Goal: Transaction & Acquisition: Subscribe to service/newsletter

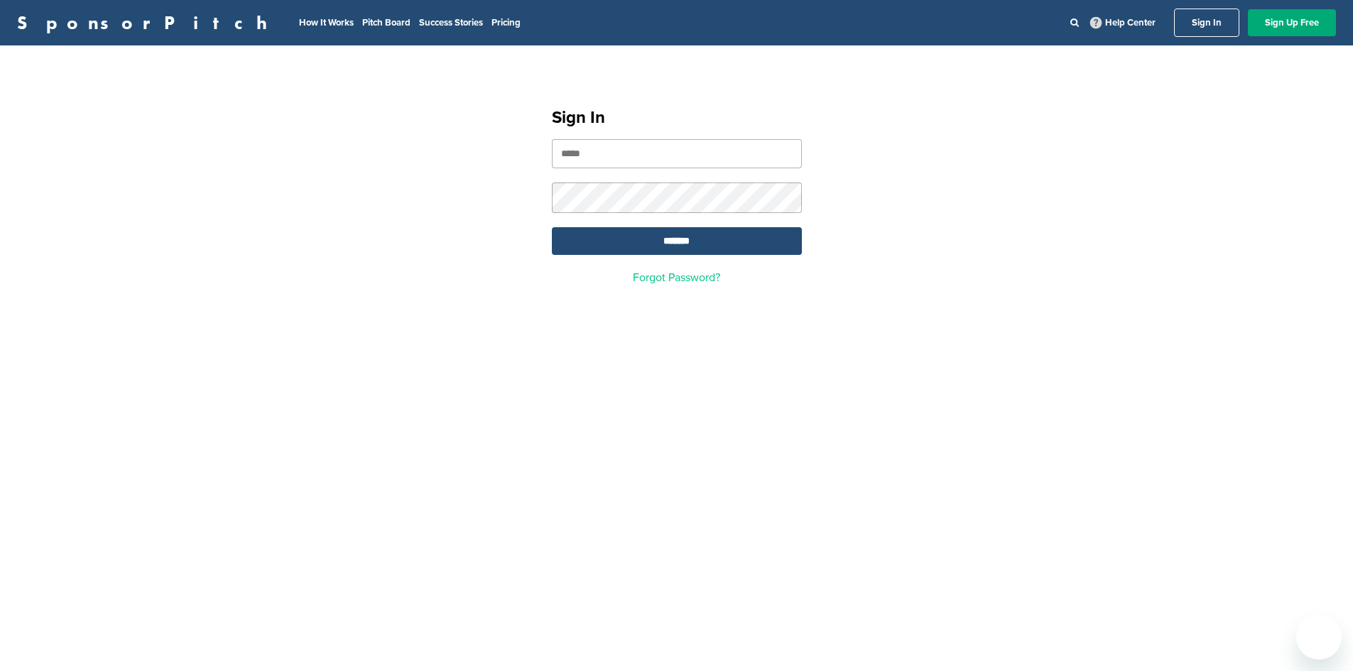
type input "**********"
click at [681, 244] on input "*******" at bounding box center [677, 241] width 250 height 28
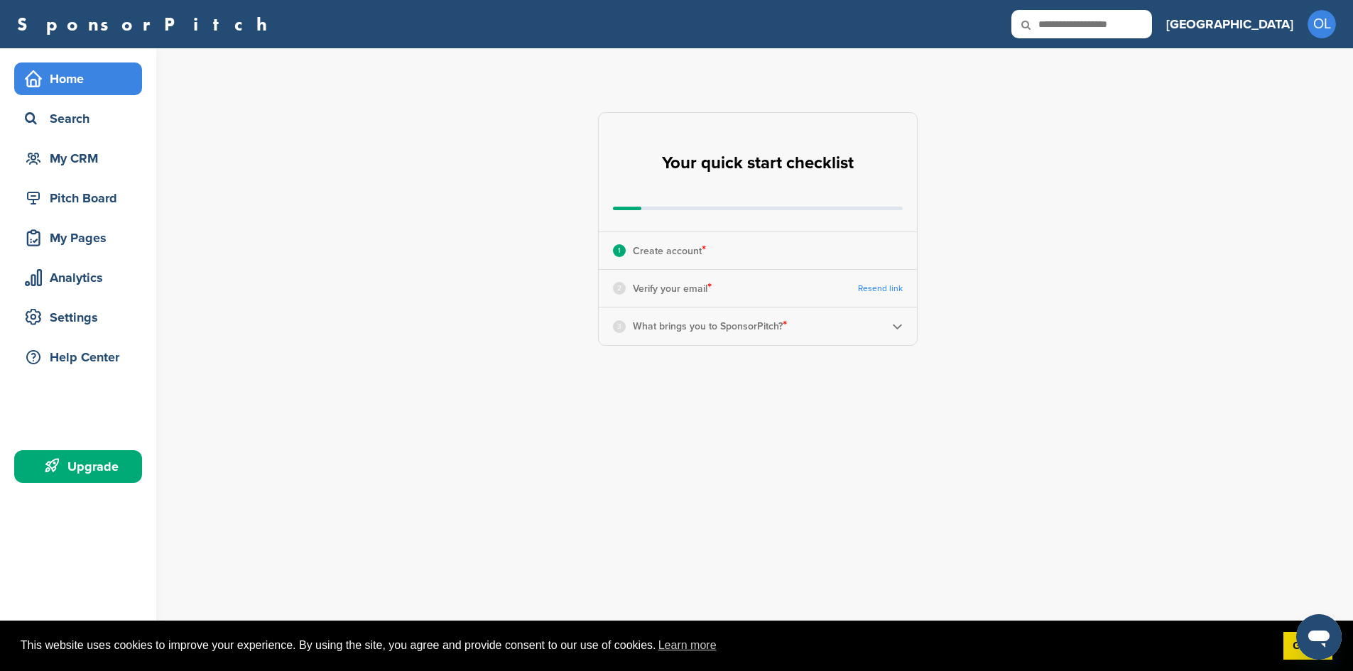
click at [892, 326] on img at bounding box center [897, 326] width 11 height 11
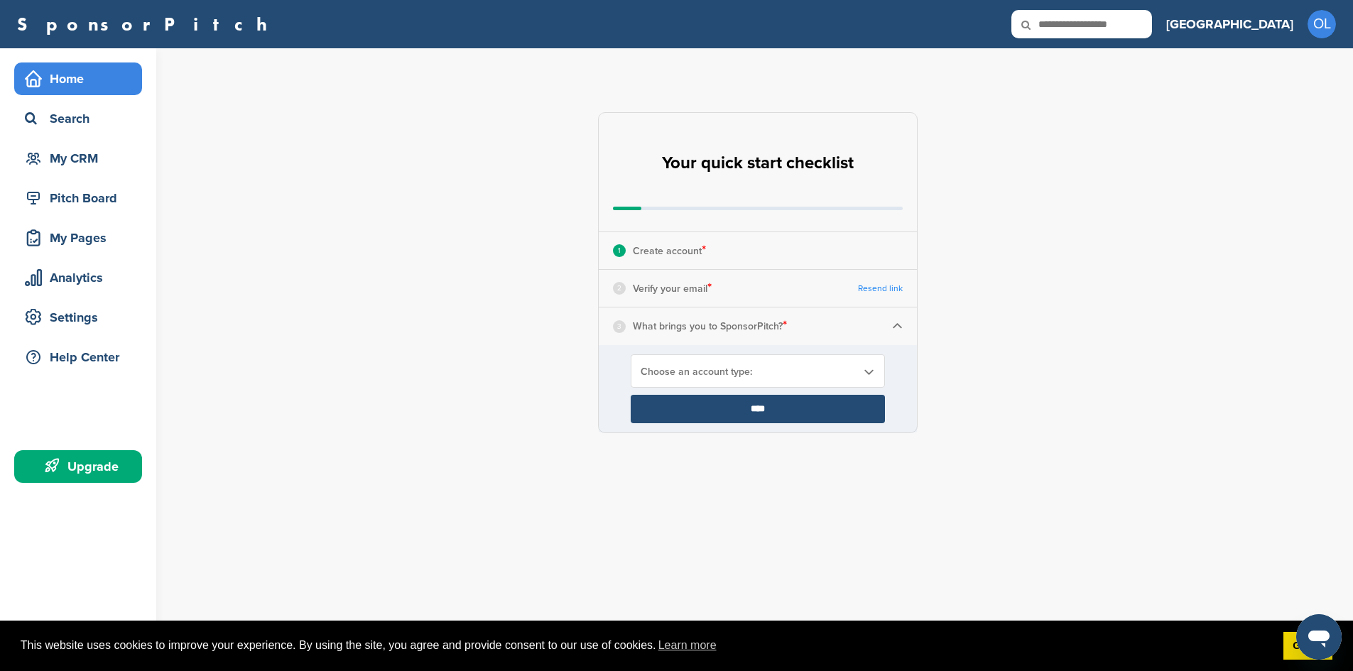
click at [1032, 320] on div "**********" at bounding box center [766, 272] width 1174 height 449
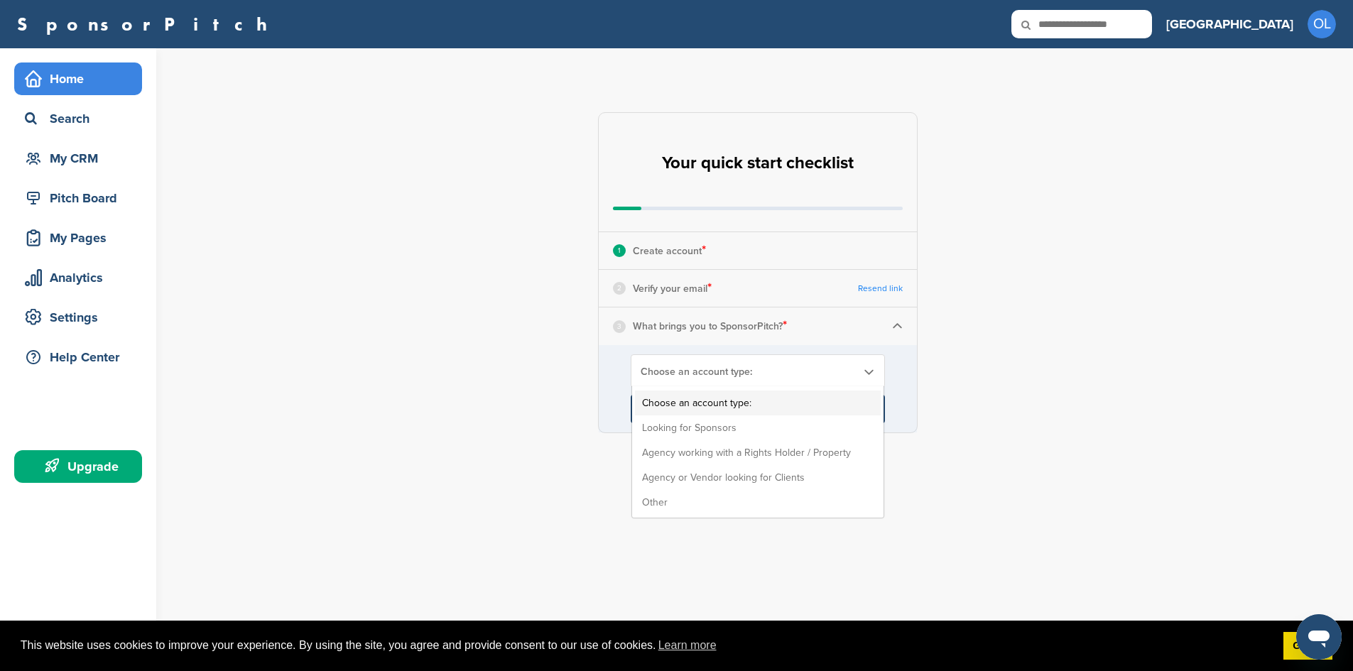
click at [858, 367] on link "Choose an account type:" at bounding box center [758, 372] width 234 height 12
click at [704, 427] on li "Looking for Sponsors" at bounding box center [758, 428] width 246 height 25
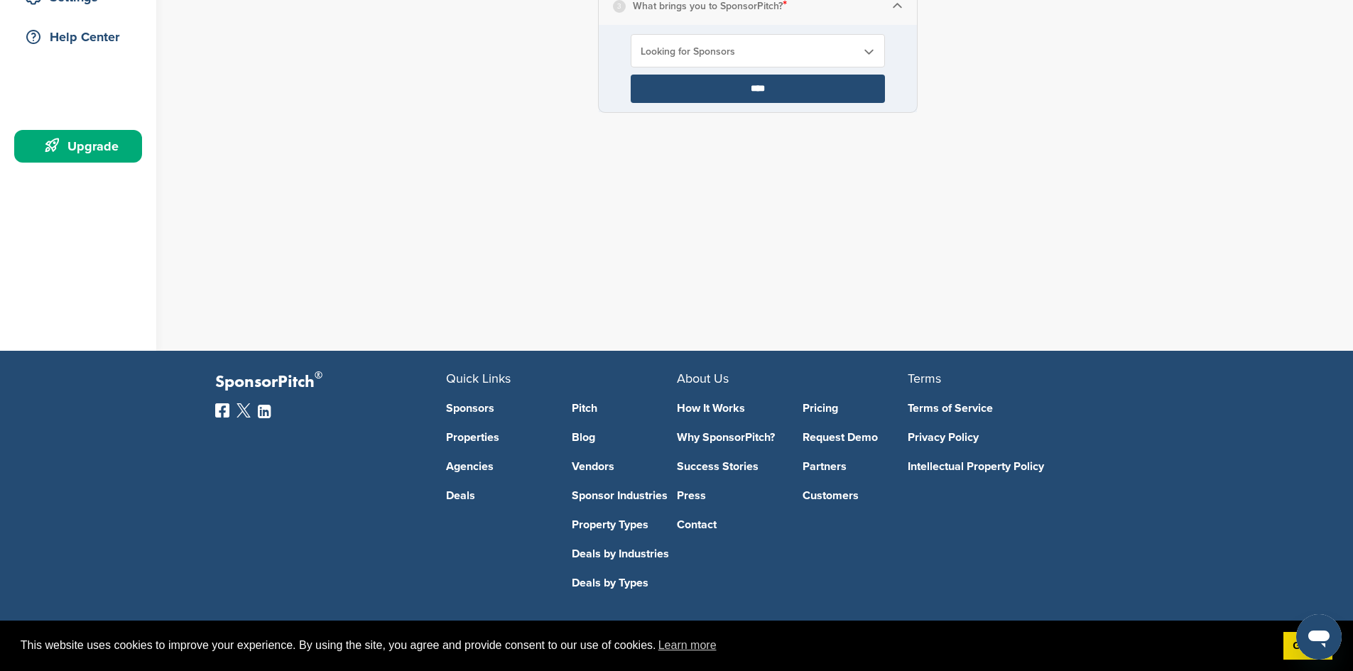
scroll to position [327, 0]
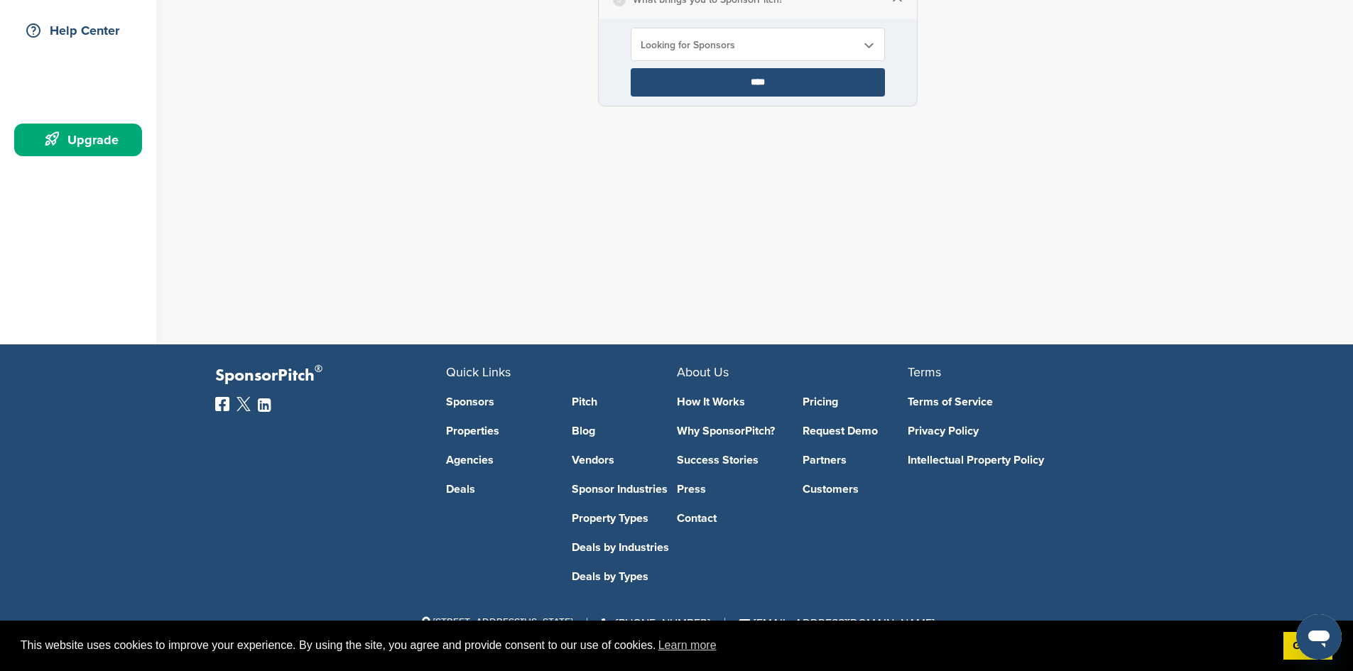
click at [727, 396] on link "How It Works" at bounding box center [729, 401] width 105 height 11
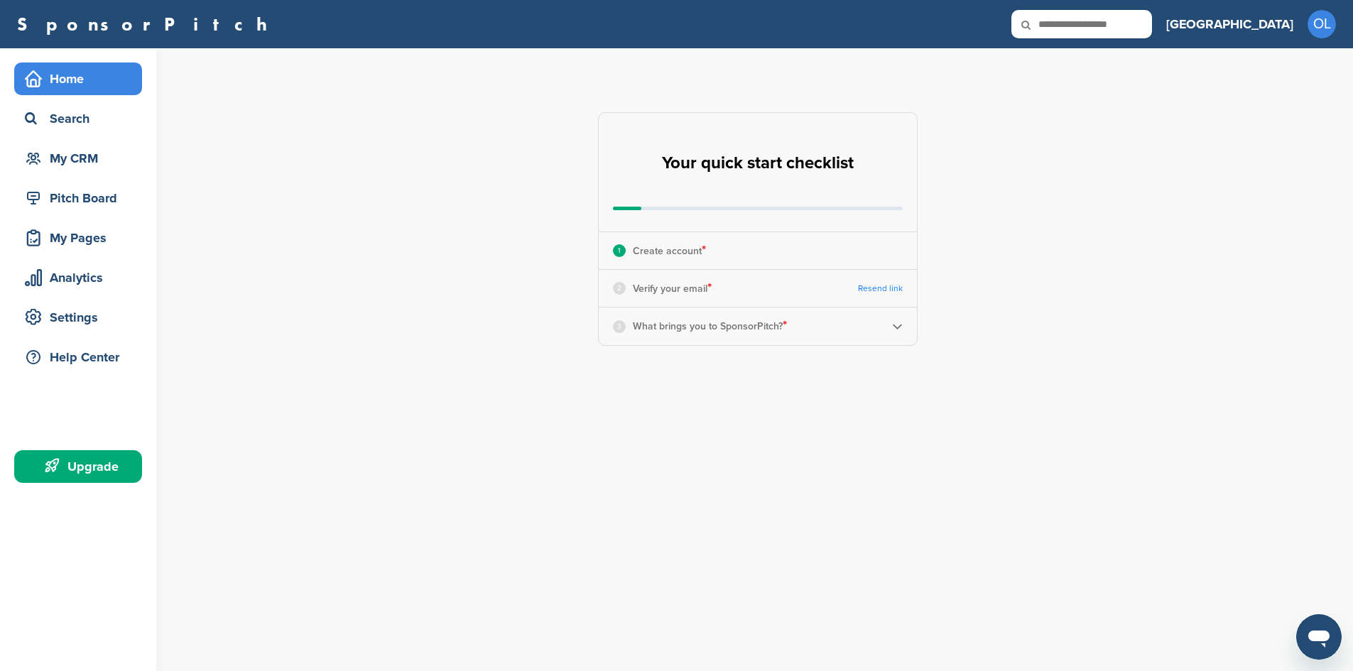
click at [861, 325] on div "3 What brings you to SponsorPitch? *" at bounding box center [758, 326] width 318 height 37
click at [897, 325] on img at bounding box center [897, 326] width 11 height 11
click at [857, 369] on link "Choose an account type:" at bounding box center [758, 372] width 234 height 12
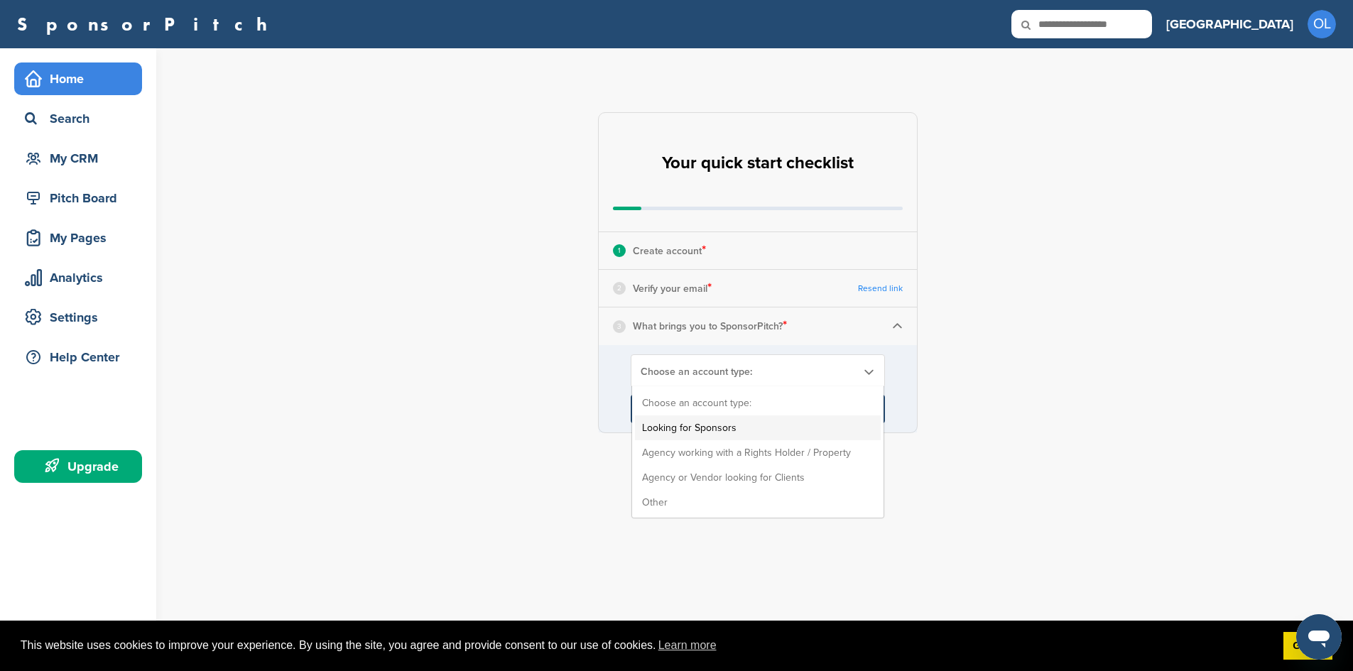
click at [688, 429] on li "Looking for Sponsors" at bounding box center [758, 428] width 246 height 25
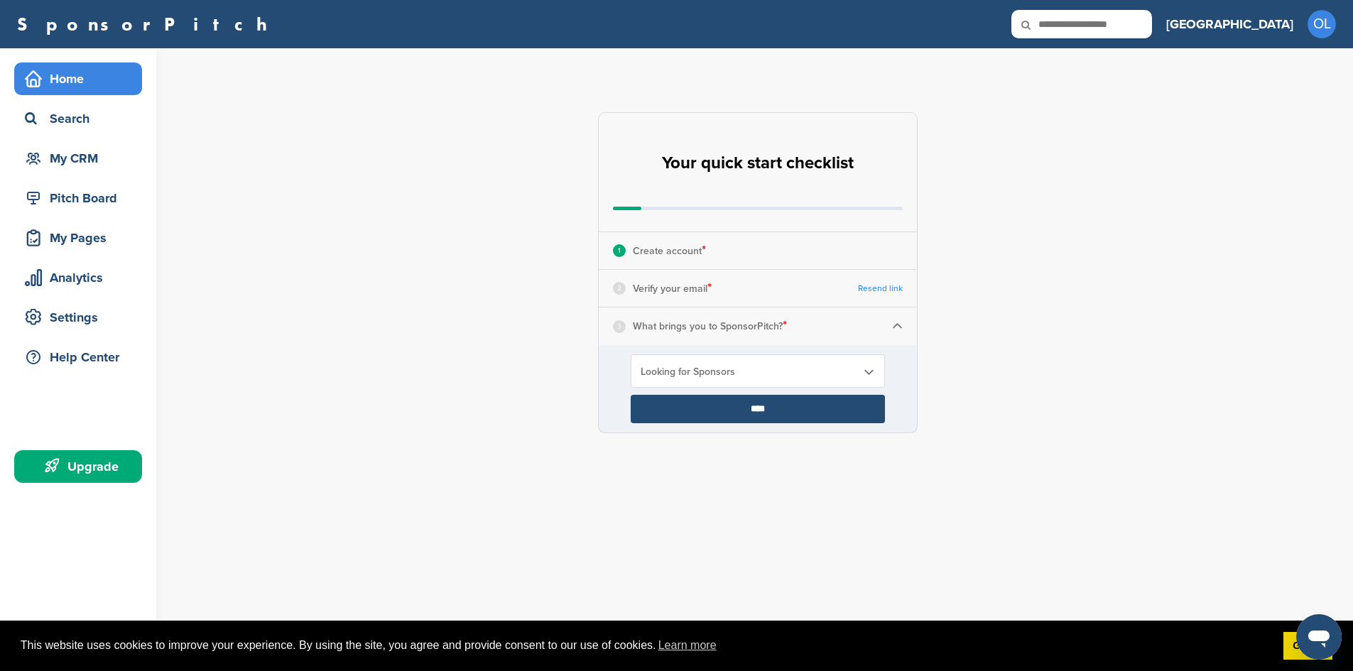
click at [889, 282] on div "2 Verify your email * Resend link" at bounding box center [758, 288] width 318 height 37
click at [874, 286] on link "Resend link" at bounding box center [880, 288] width 45 height 11
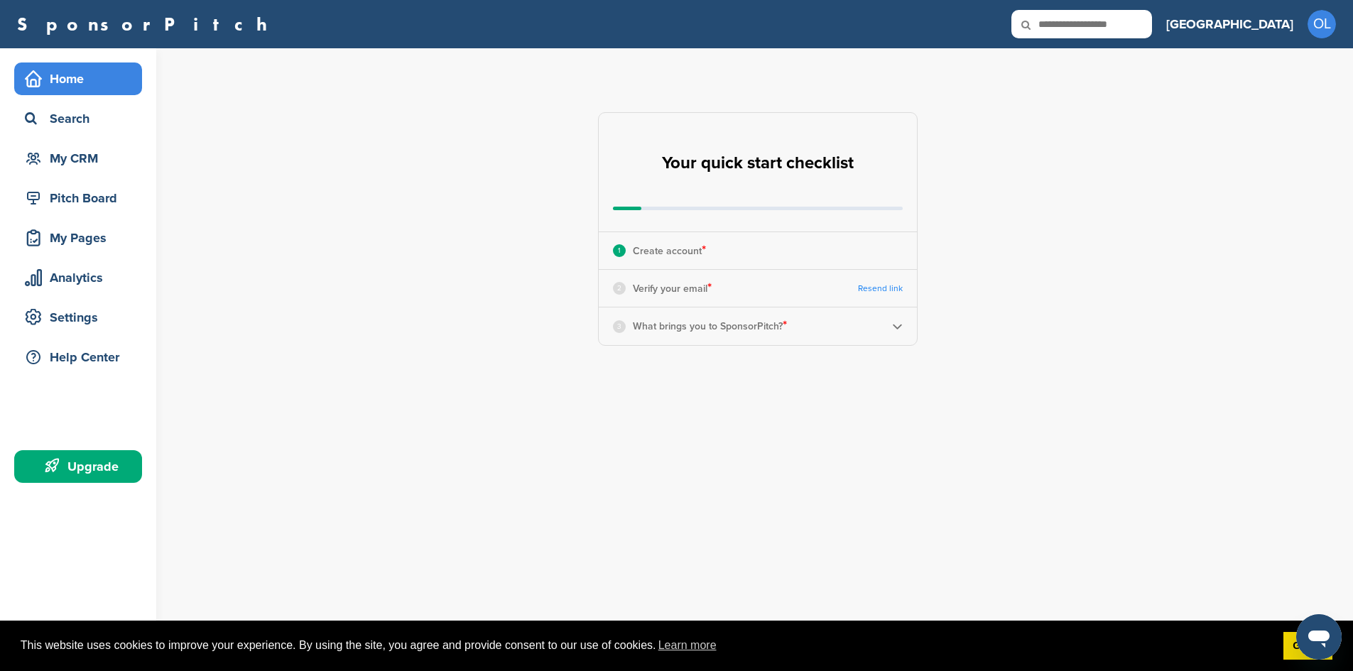
click at [92, 467] on div "Upgrade" at bounding box center [81, 467] width 121 height 26
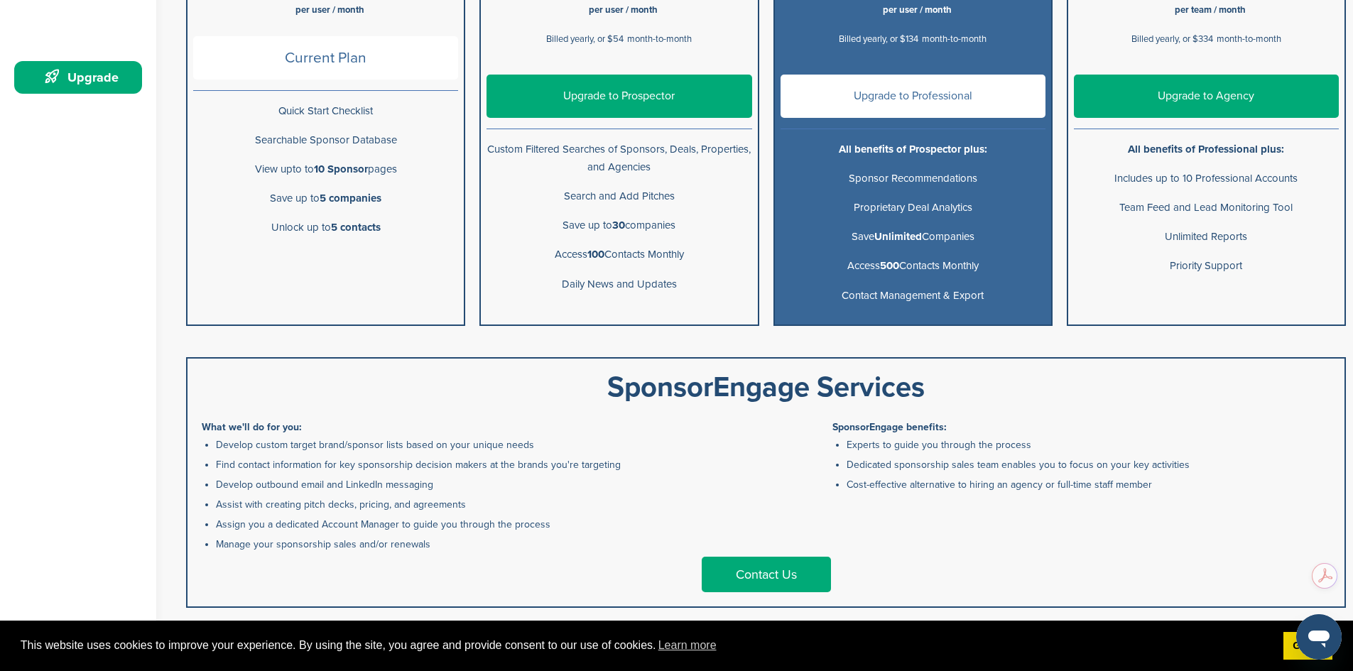
scroll to position [284, 0]
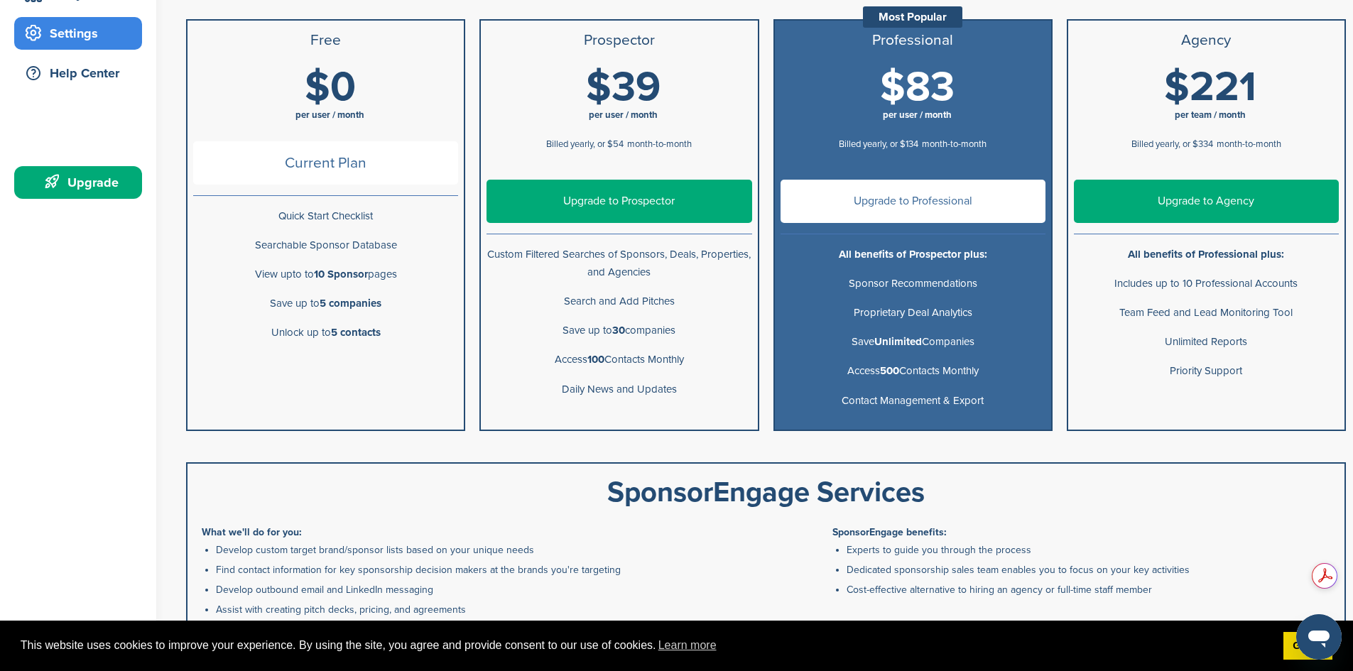
click at [1316, 639] on icon "Open messaging window" at bounding box center [1319, 639] width 21 height 17
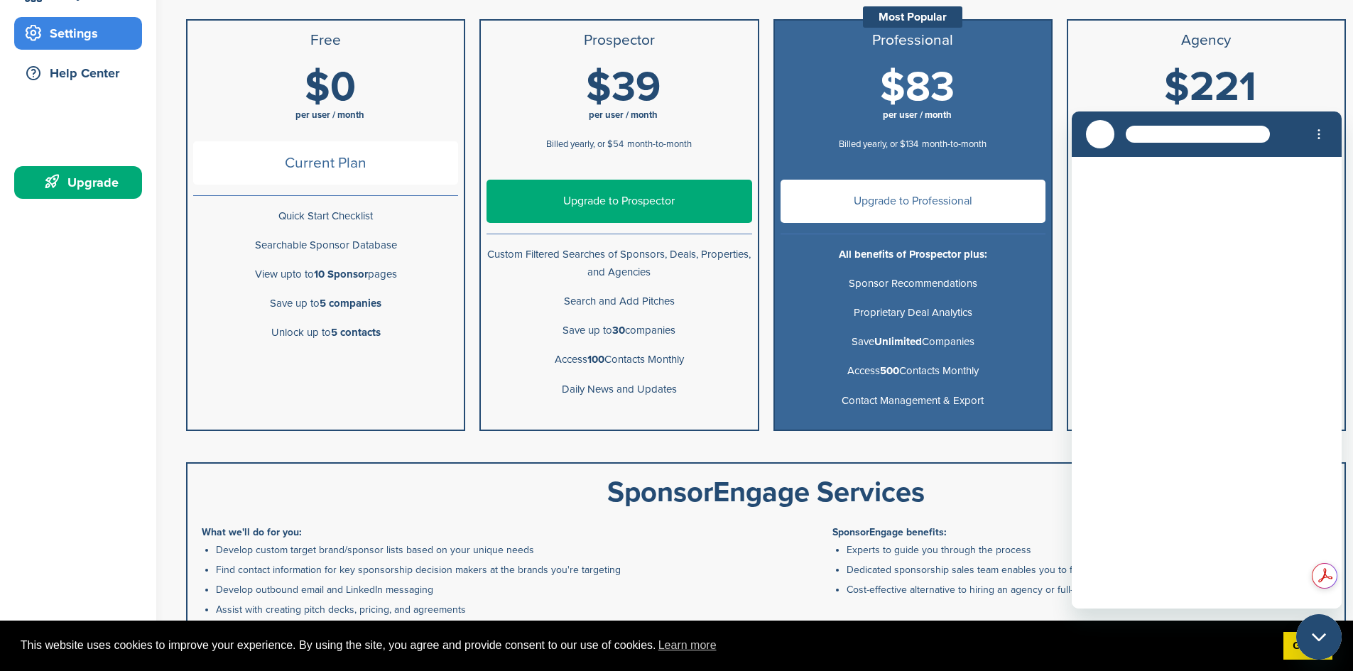
scroll to position [0, 0]
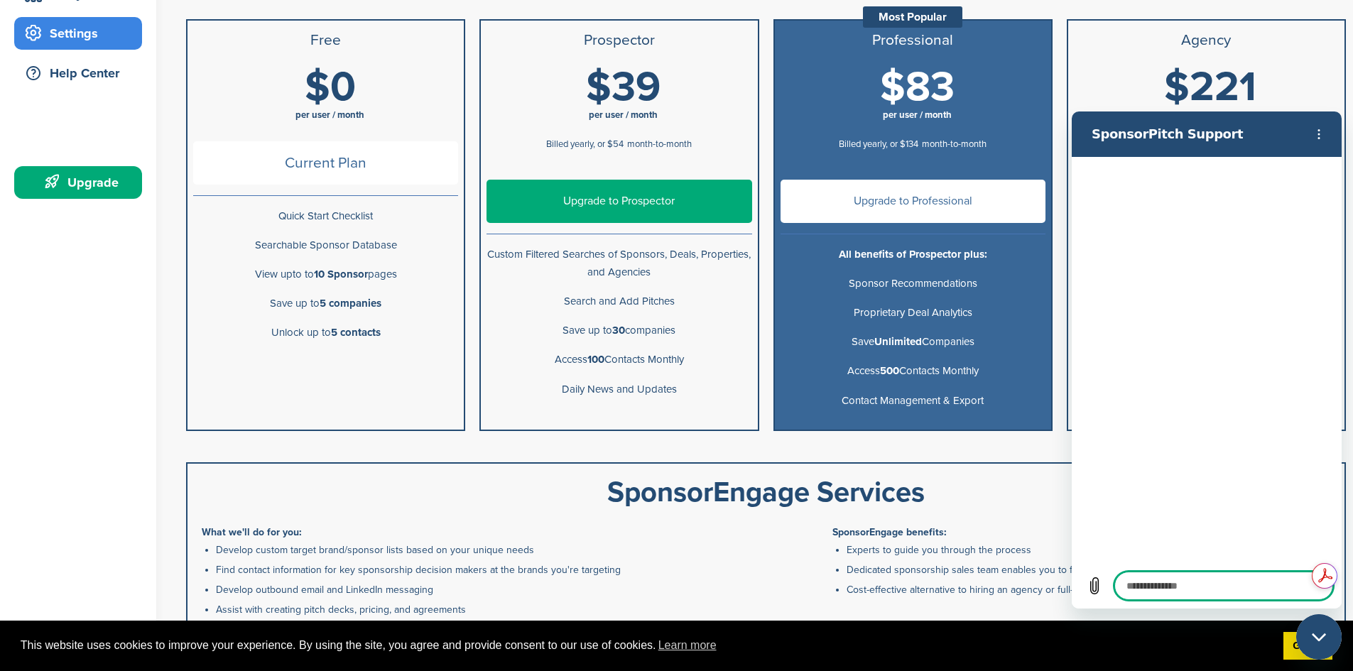
click at [1319, 134] on circle "Options menu" at bounding box center [1320, 135] width 2 height 2
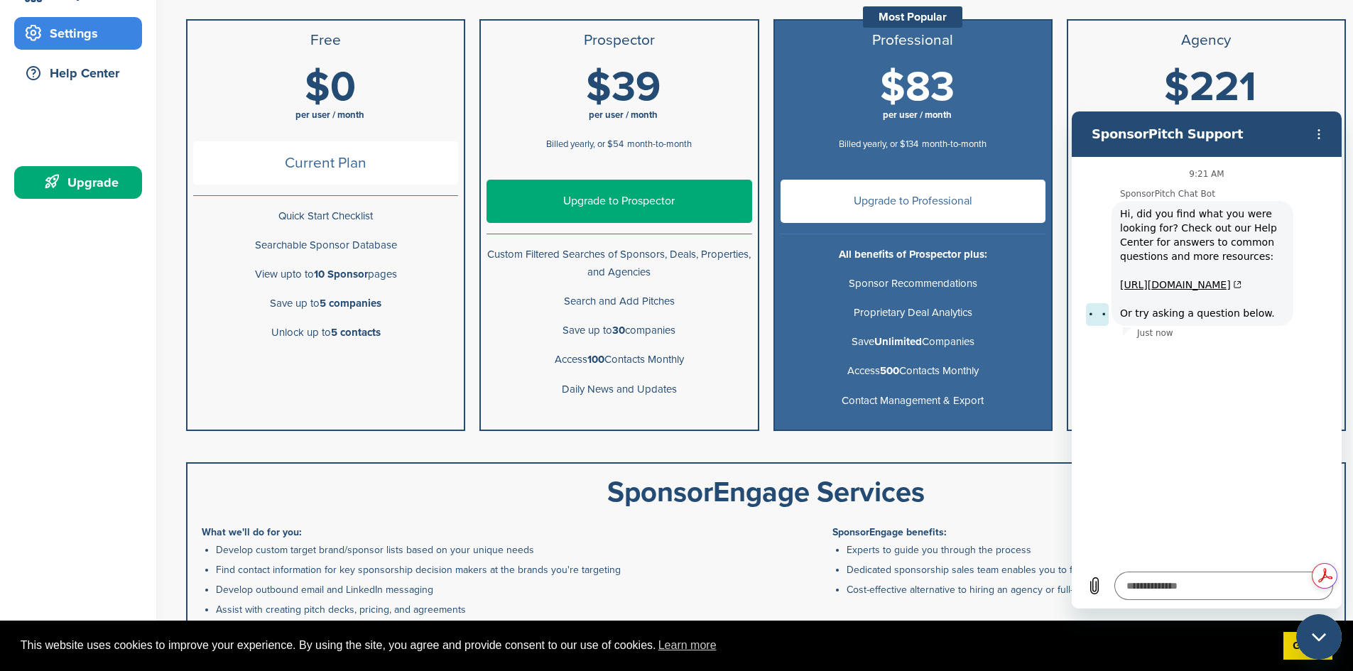
click at [1103, 8] on div "Confirm Cancellation Are you sure that you would like to cancel your subscripti…" at bounding box center [766, 214] width 1160 height 433
click at [1325, 133] on button "Options menu" at bounding box center [1319, 134] width 28 height 28
click at [1119, 99] on h1 "$221 per team / month" at bounding box center [1210, 98] width 265 height 64
click at [1097, 129] on h2 "SponsorPitch Support" at bounding box center [1195, 134] width 207 height 17
click at [1320, 637] on icon "Close messaging window" at bounding box center [1319, 637] width 15 height 9
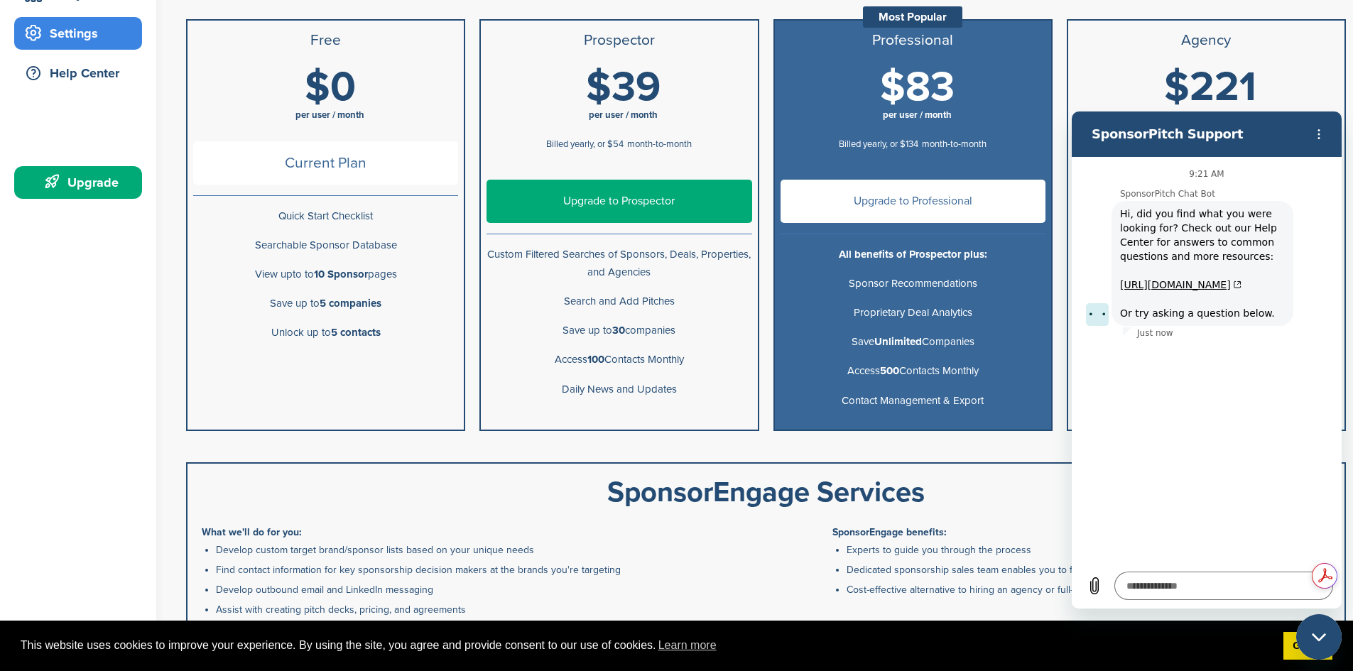
type textarea "*"
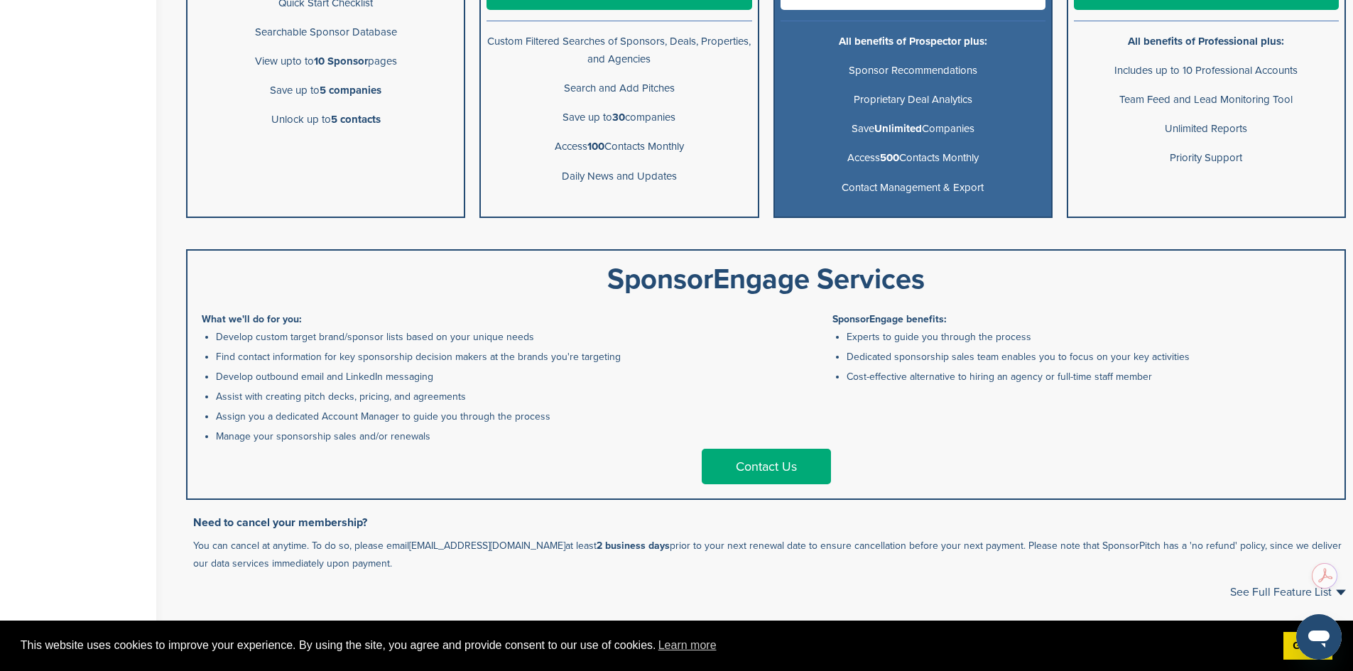
scroll to position [778, 0]
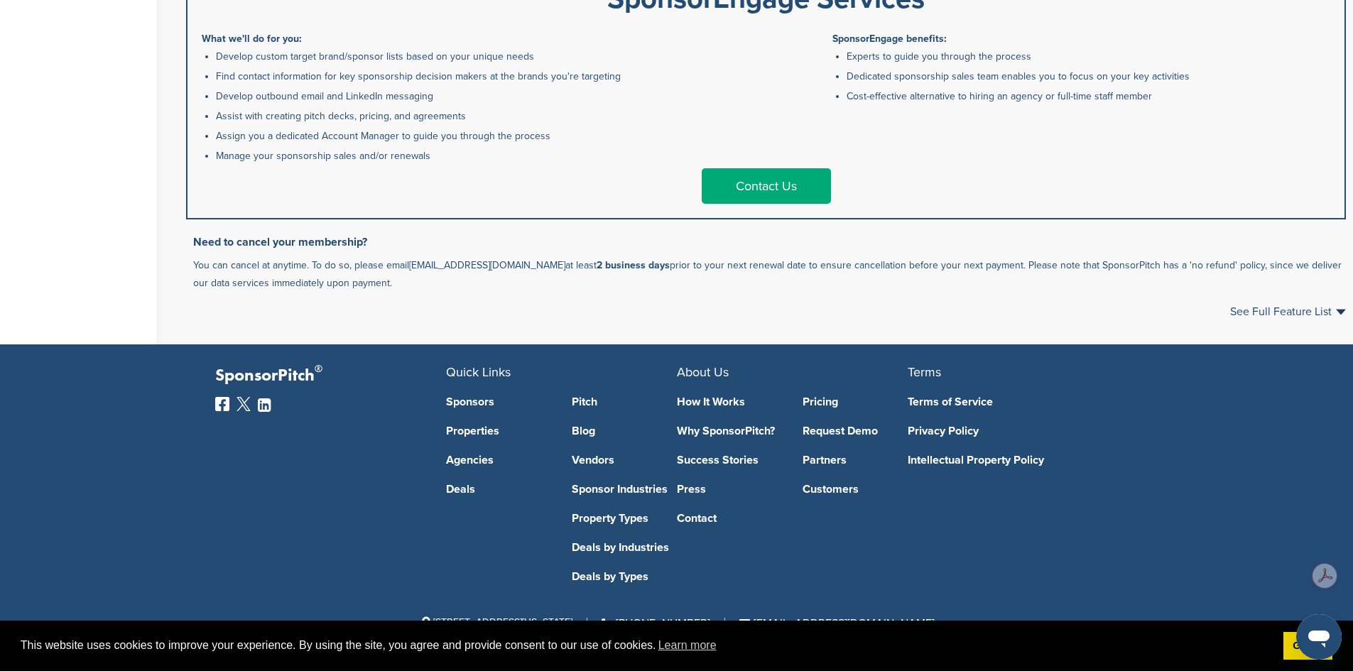
click at [730, 433] on link "Why SponsorPitch?" at bounding box center [729, 431] width 105 height 11
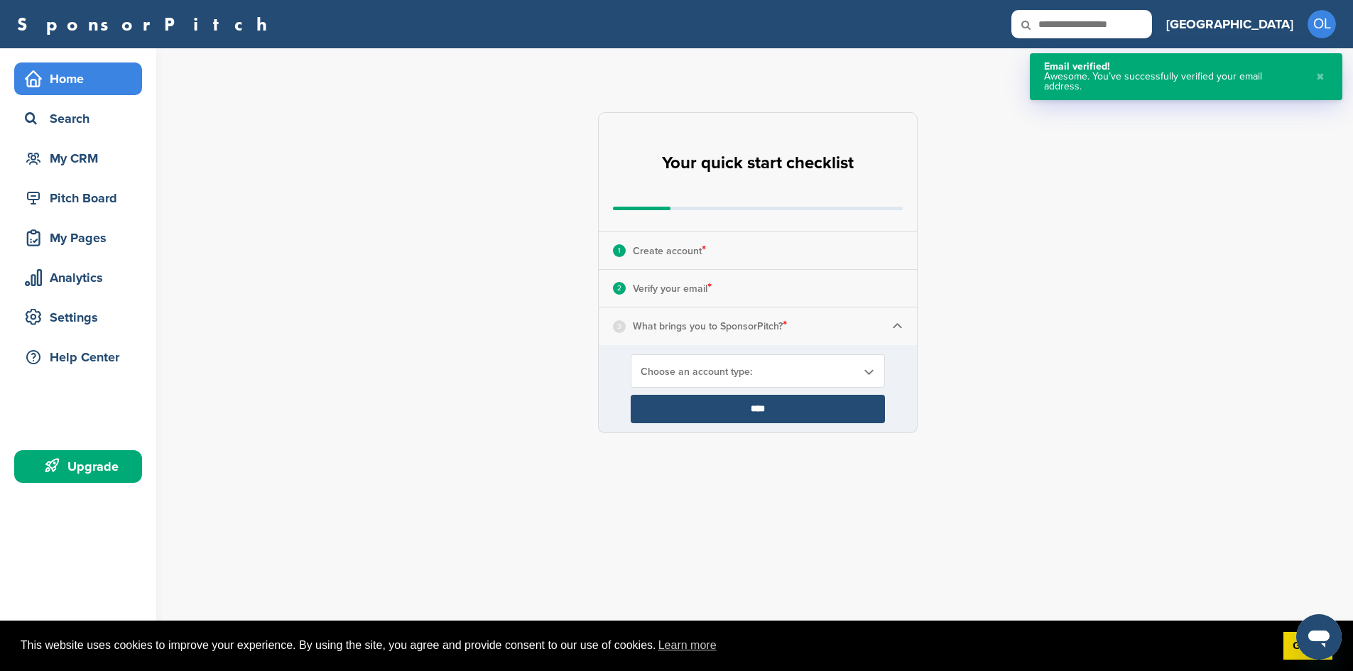
click at [799, 374] on span "Choose an account type:" at bounding box center [749, 372] width 216 height 12
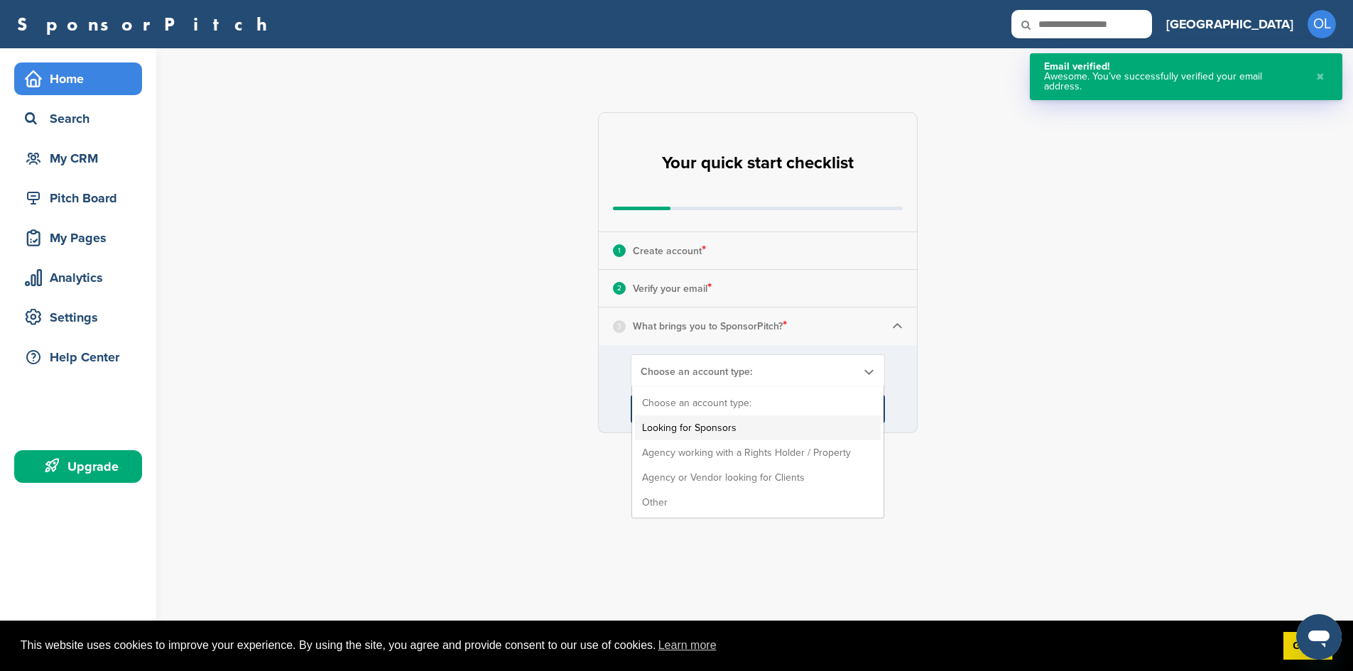
click at [718, 421] on li "Looking for Sponsors" at bounding box center [758, 428] width 246 height 25
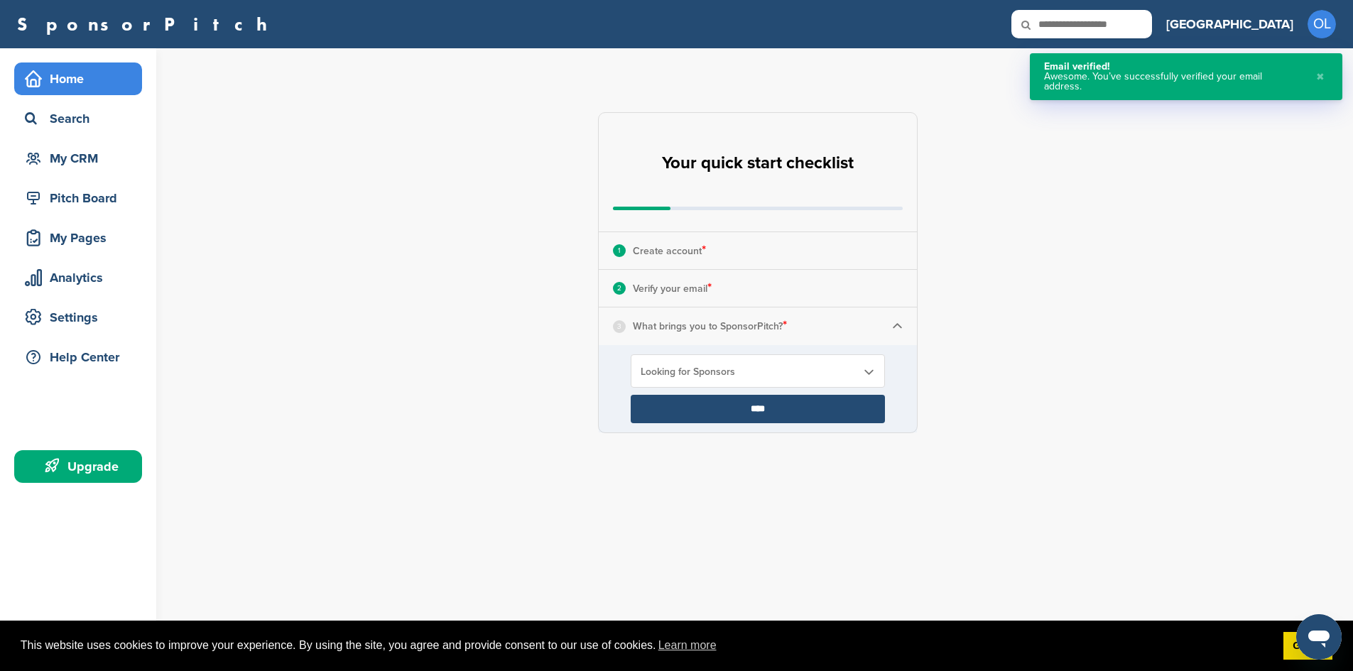
click at [767, 405] on input "****" at bounding box center [758, 409] width 254 height 28
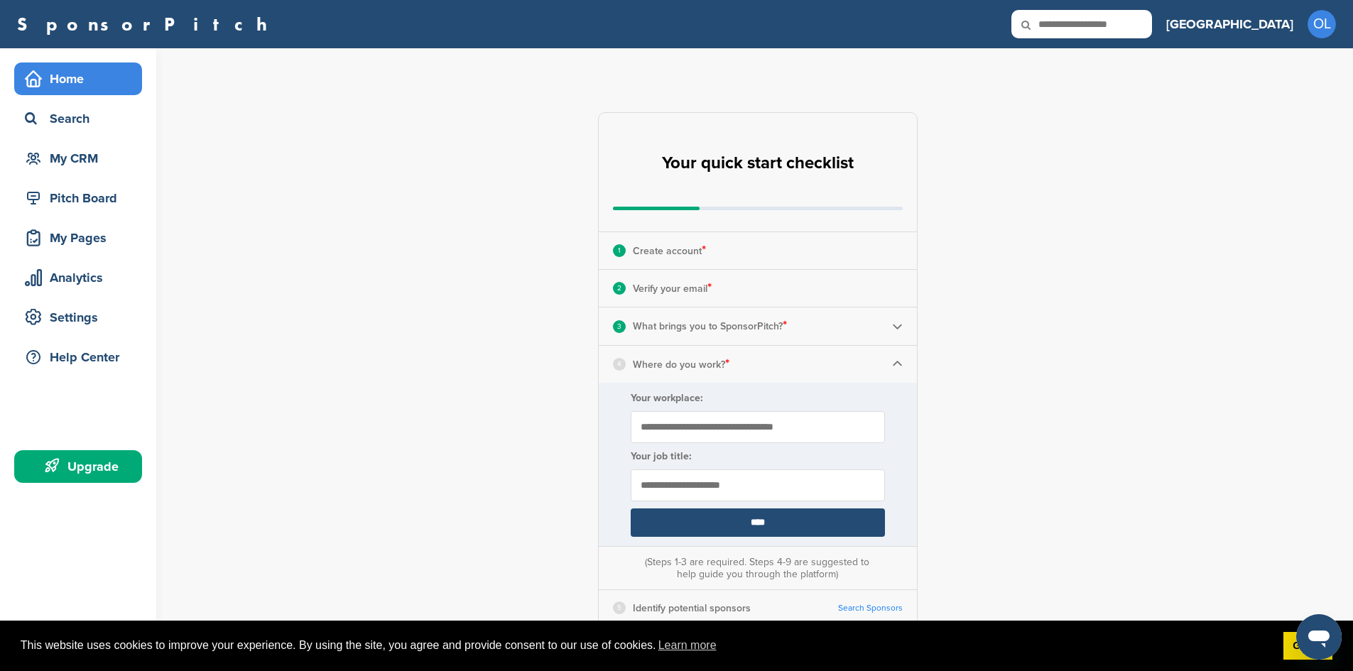
click at [768, 433] on input "Your workplace:" at bounding box center [758, 427] width 254 height 32
type input "**********"
click at [678, 494] on input "text" at bounding box center [758, 486] width 254 height 32
type input "**********"
drag, startPoint x: 700, startPoint y: 427, endPoint x: 1010, endPoint y: 509, distance: 321.0
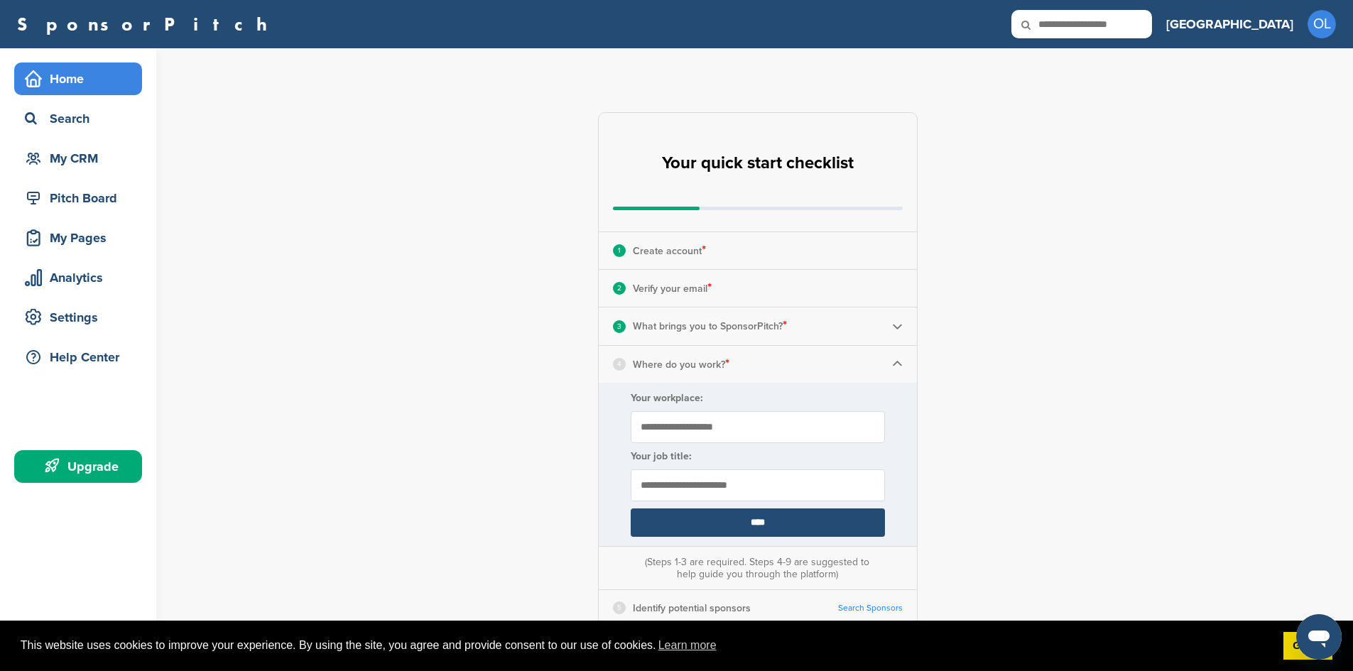
click at [880, 431] on input "**********" at bounding box center [758, 427] width 254 height 32
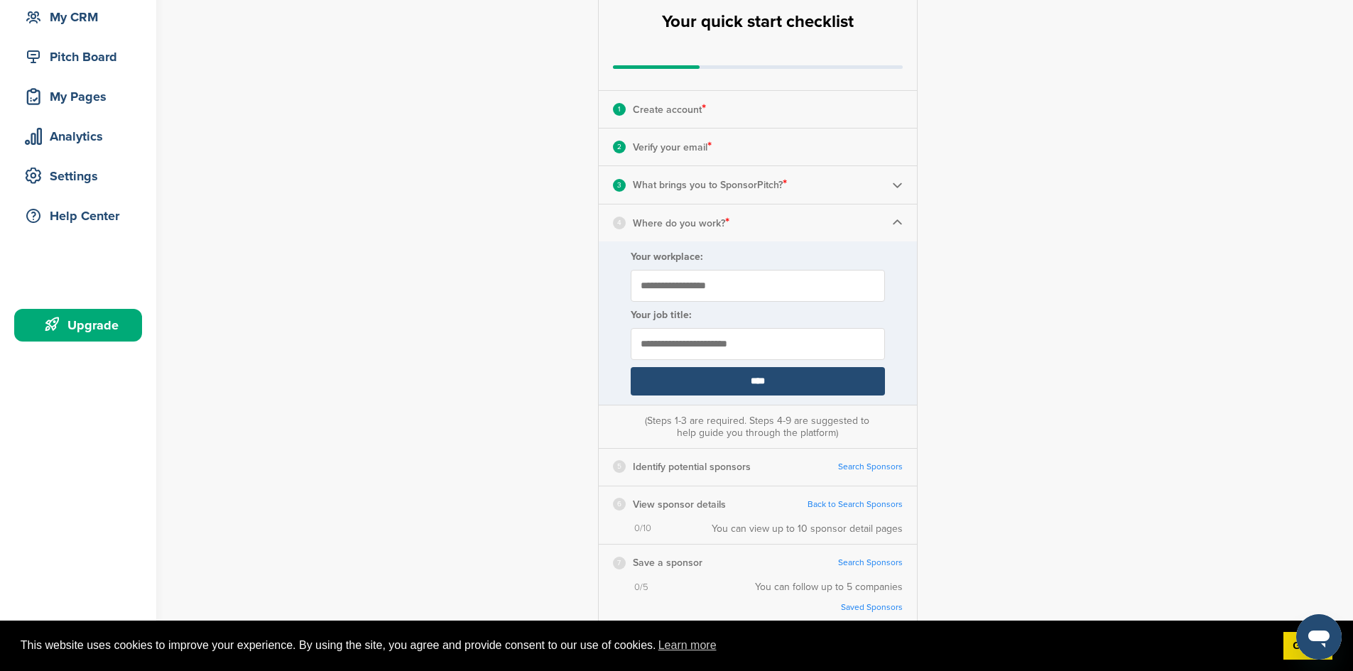
scroll to position [142, 0]
type input "**********"
click at [753, 377] on input "****" at bounding box center [758, 381] width 254 height 28
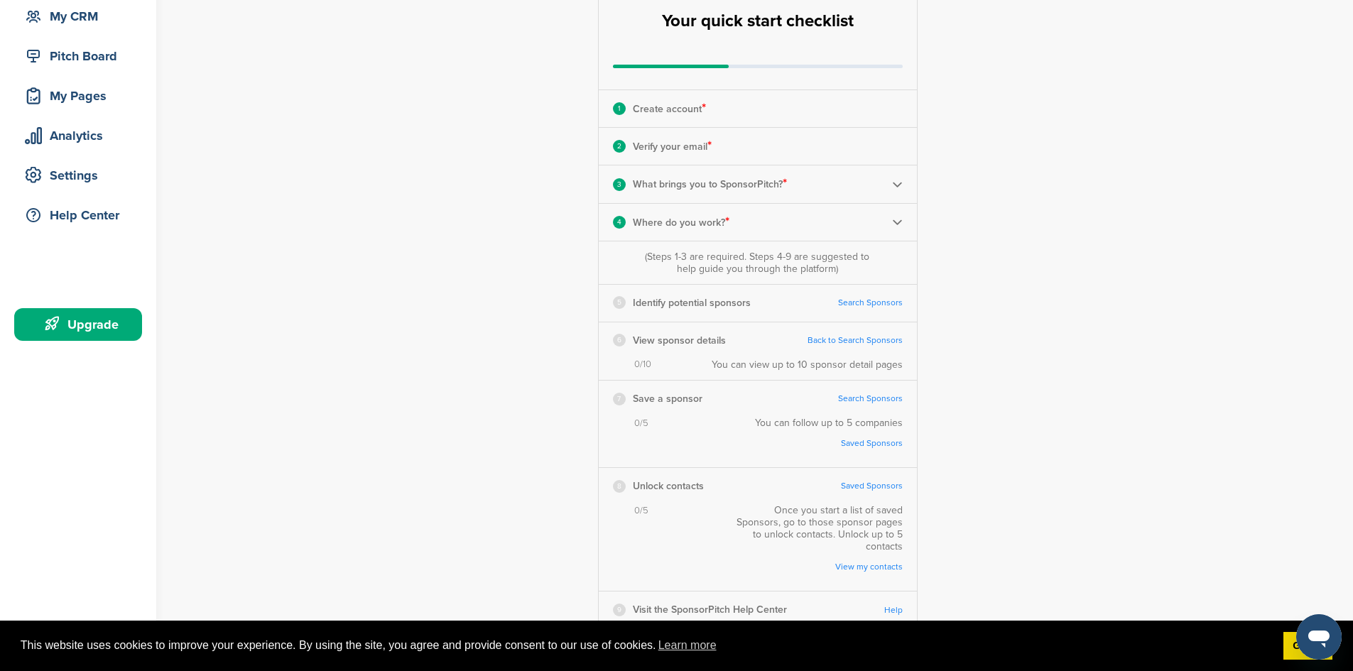
click at [900, 218] on img at bounding box center [897, 222] width 11 height 11
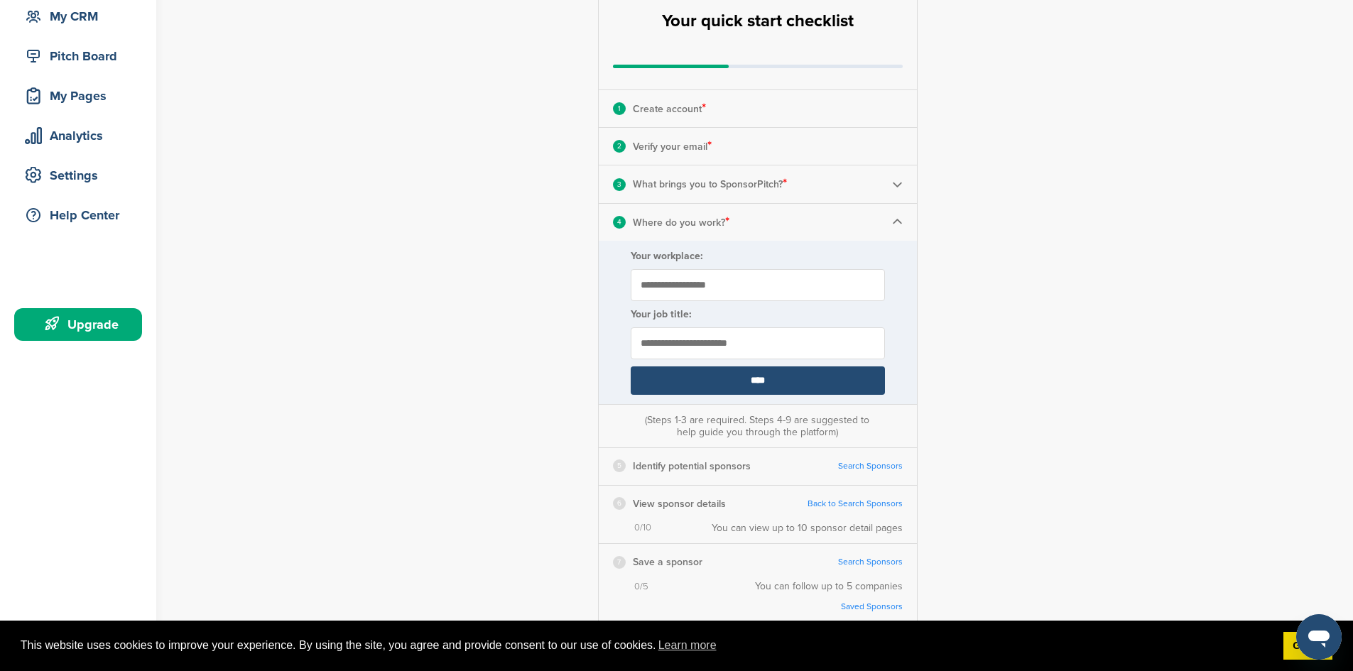
click at [774, 375] on input "****" at bounding box center [758, 381] width 254 height 28
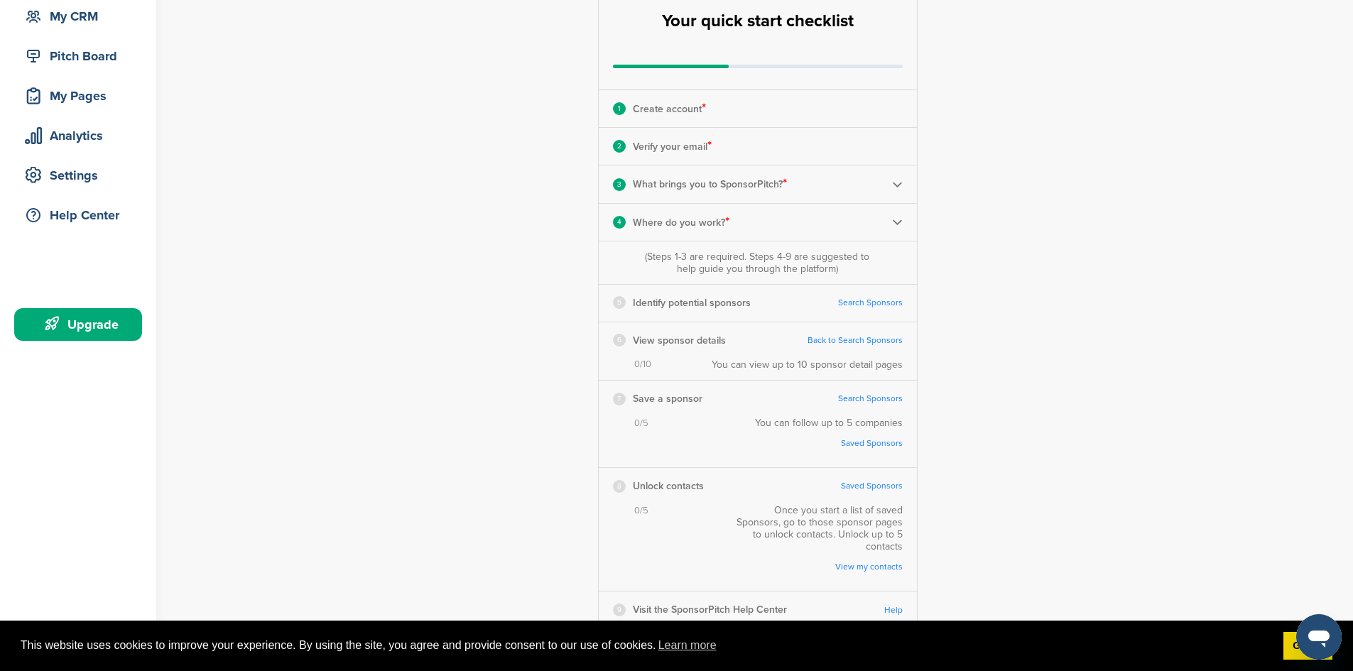
click at [754, 382] on div "7 Save a sponsor Search Sponsors Complete Steps 1-3 First" at bounding box center [758, 399] width 318 height 36
click at [865, 300] on link "Search Sponsors" at bounding box center [870, 303] width 65 height 11
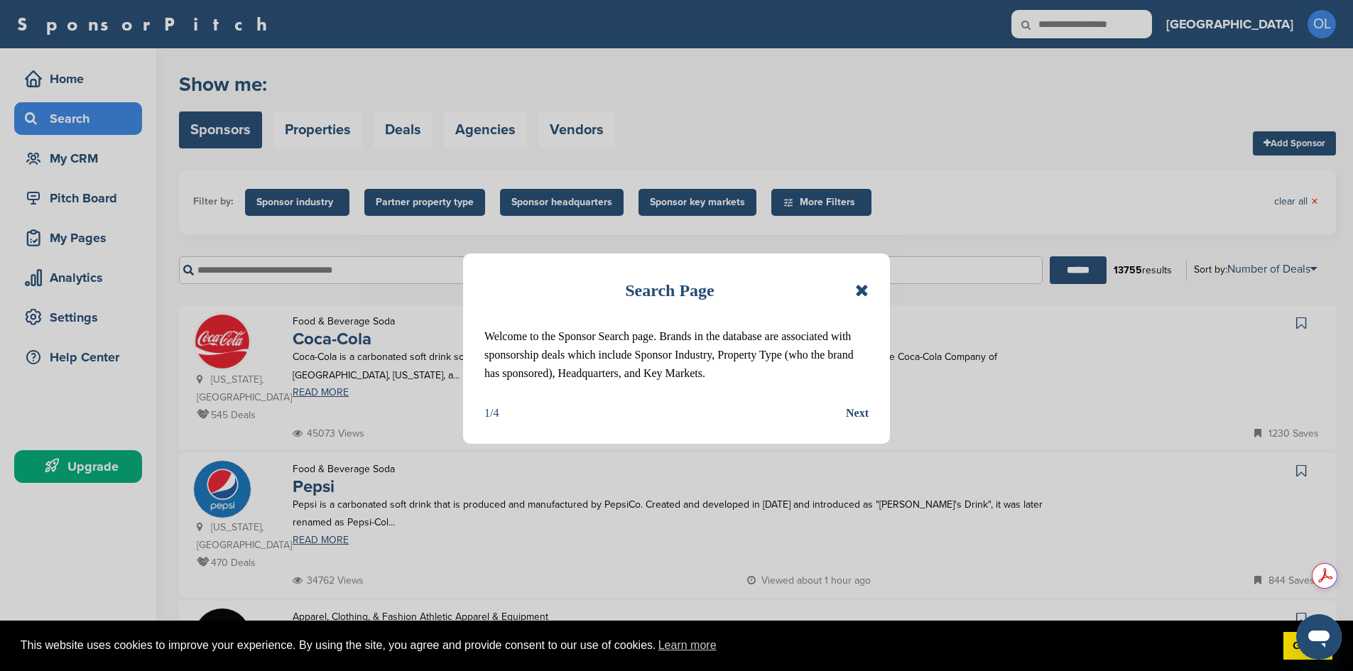
click at [864, 286] on icon at bounding box center [861, 290] width 13 height 17
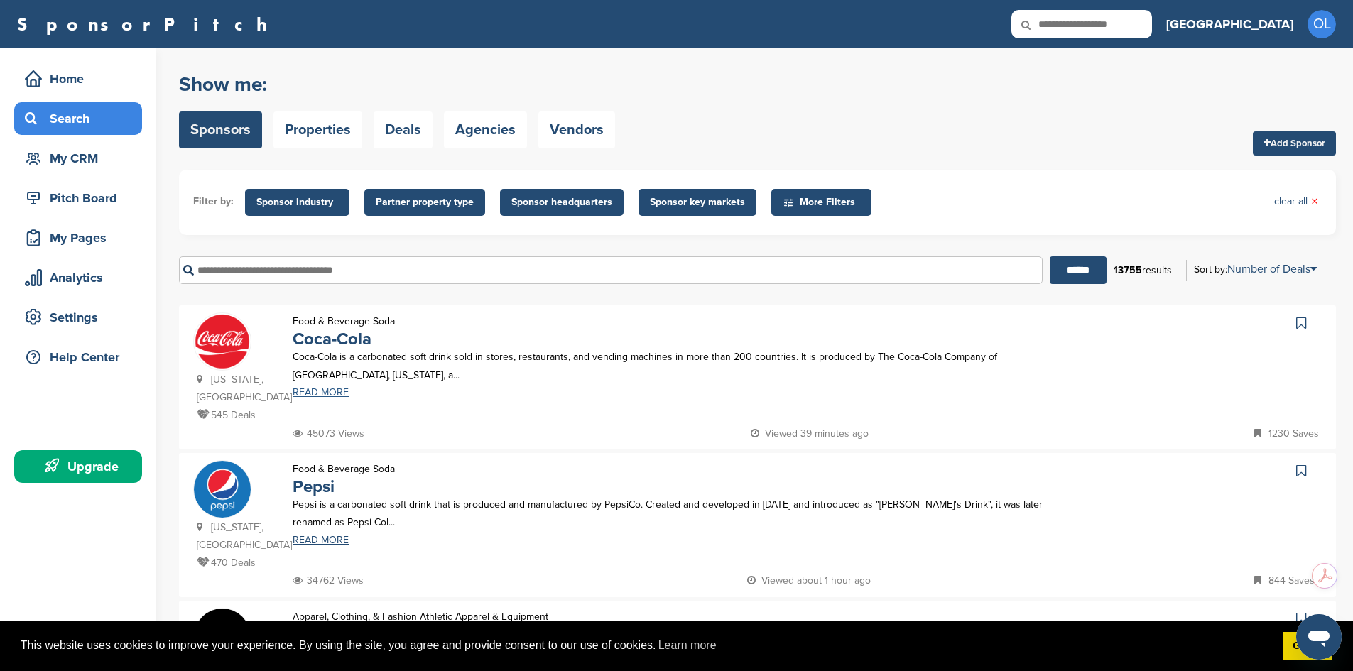
click at [337, 394] on link "READ MORE" at bounding box center [670, 393] width 754 height 10
click at [78, 155] on div "My CRM" at bounding box center [81, 159] width 121 height 26
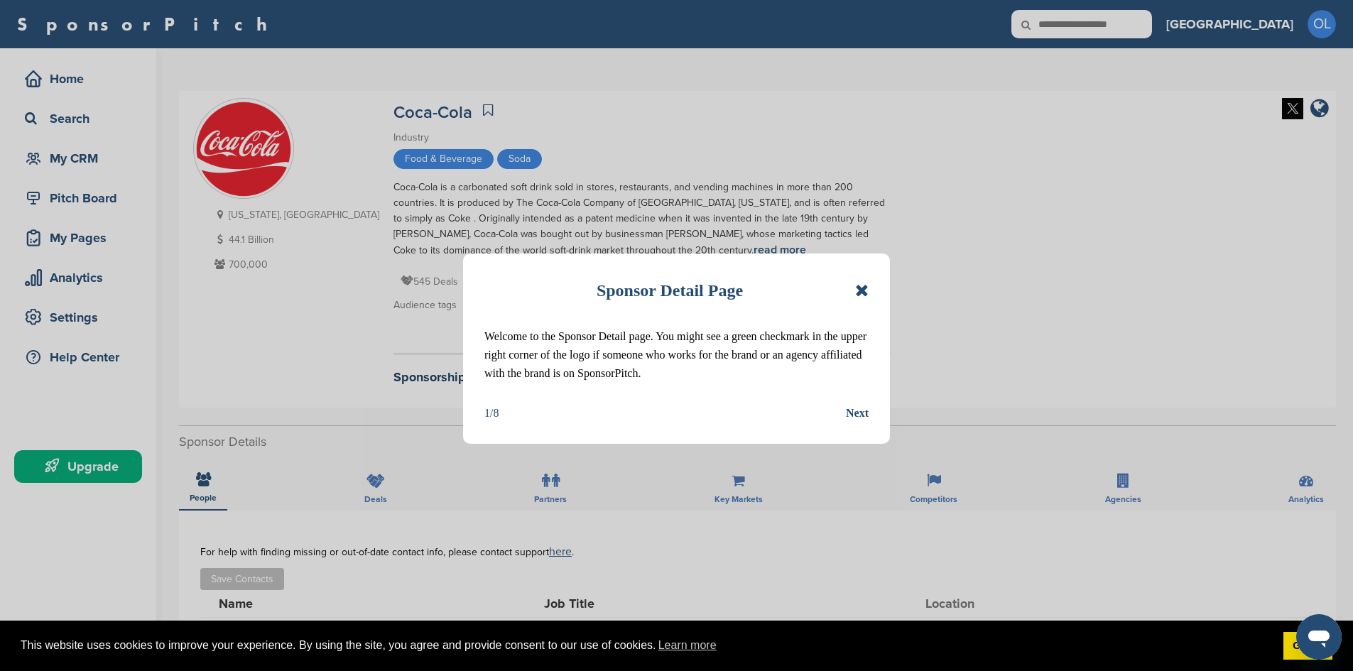
click at [862, 293] on icon at bounding box center [861, 290] width 13 height 17
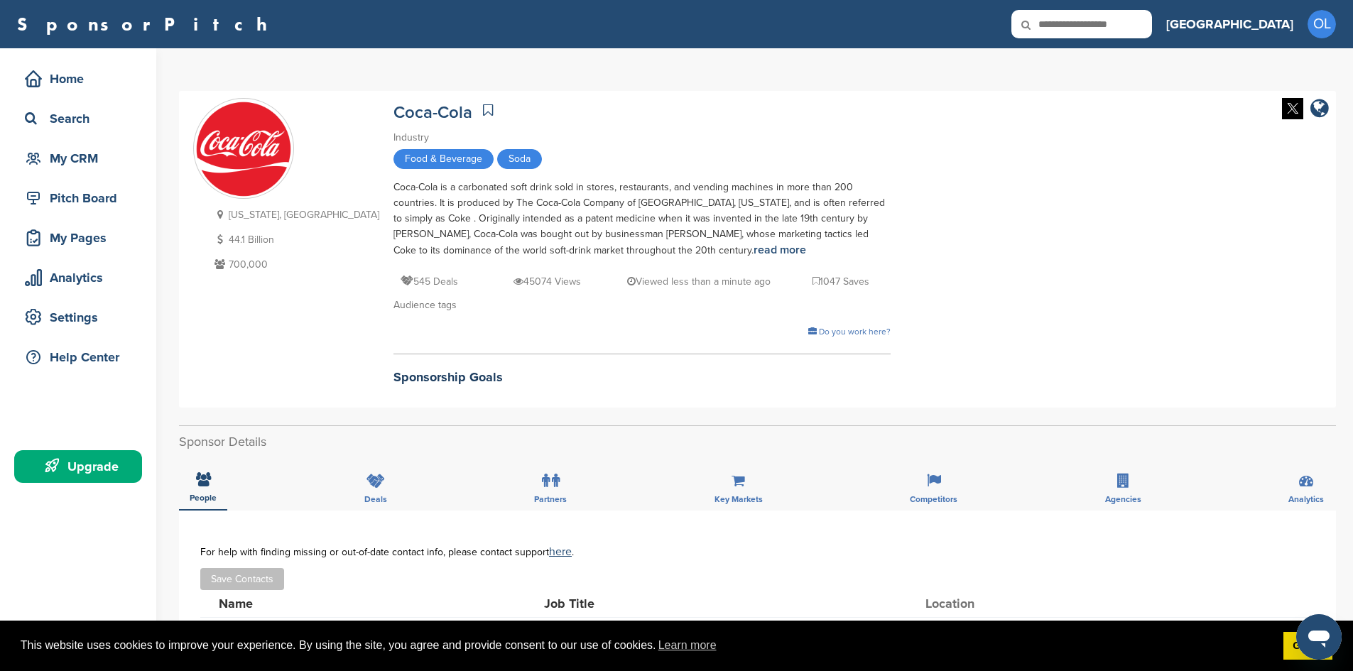
click at [95, 465] on div "Upgrade" at bounding box center [81, 467] width 121 height 26
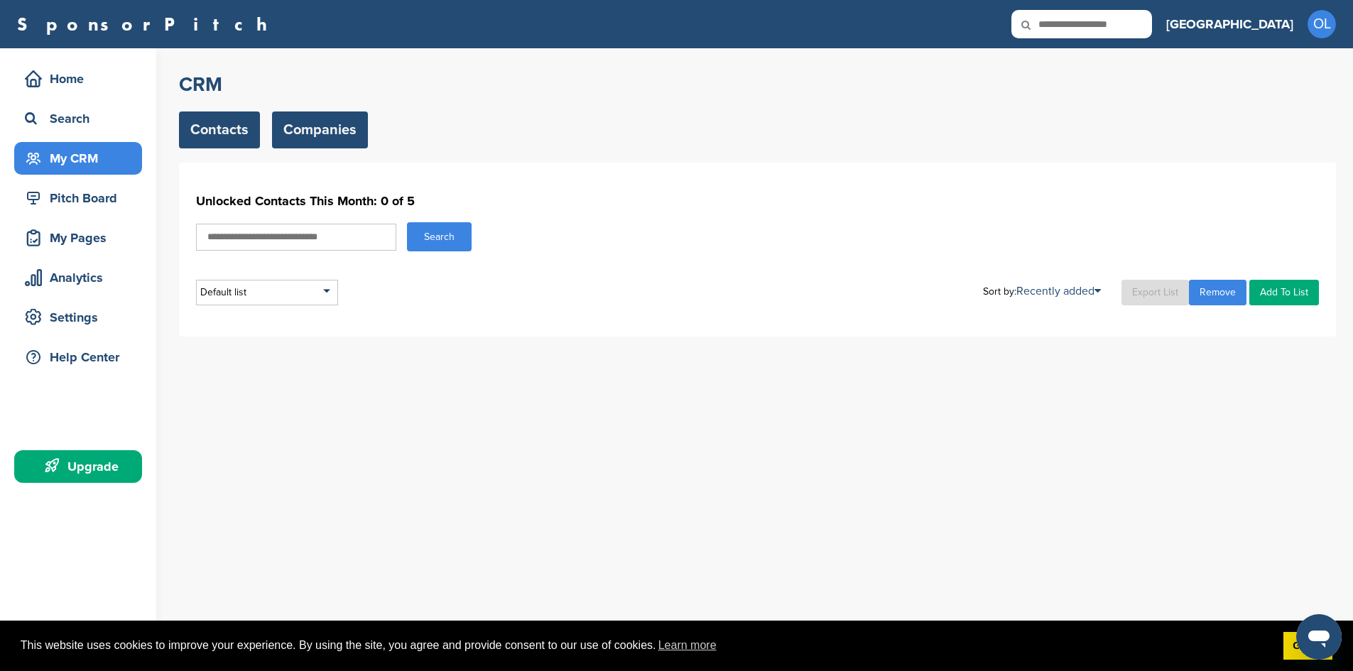
click at [362, 128] on link "Companies" at bounding box center [320, 130] width 96 height 37
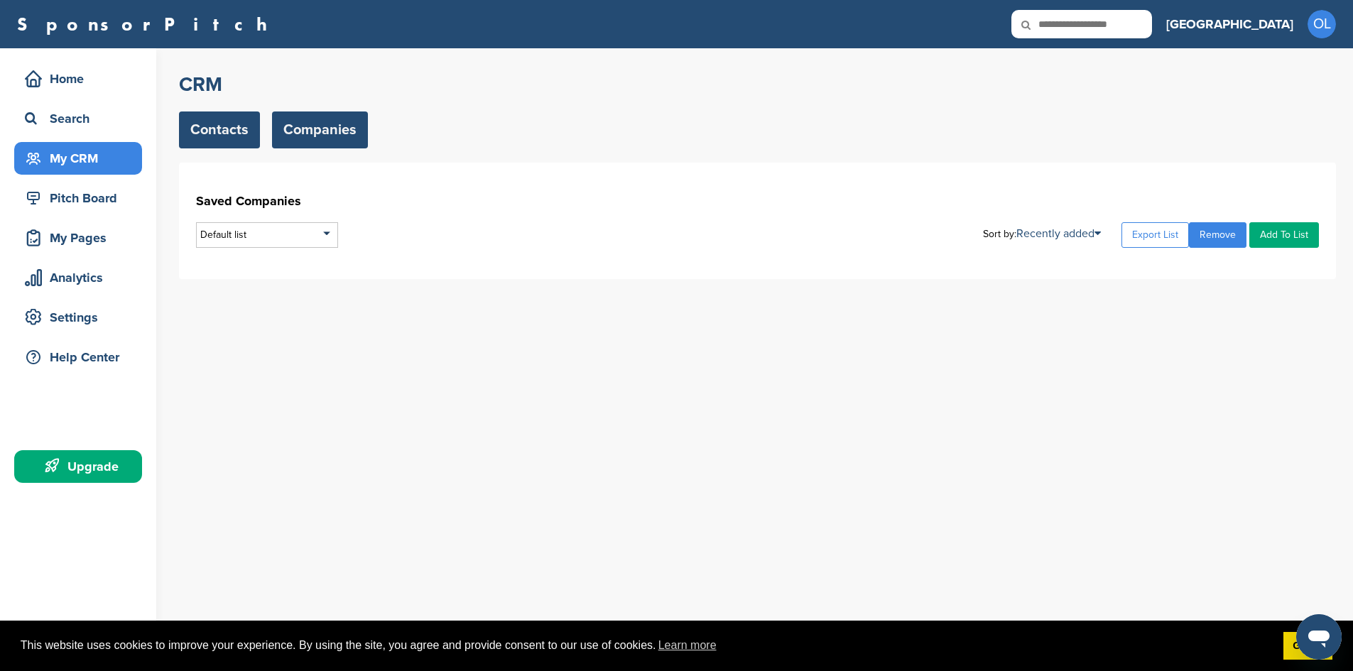
click at [215, 126] on link "Contacts" at bounding box center [219, 130] width 81 height 37
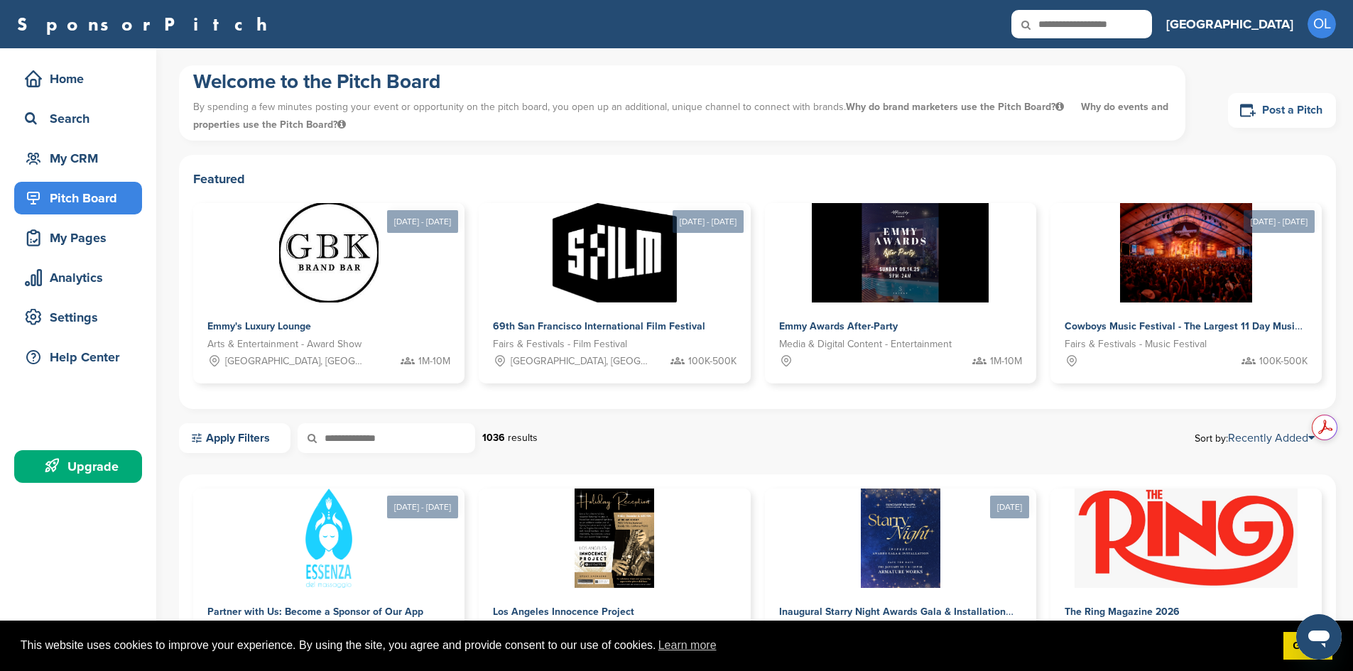
click at [1262, 105] on link "Post a Pitch" at bounding box center [1282, 110] width 108 height 35
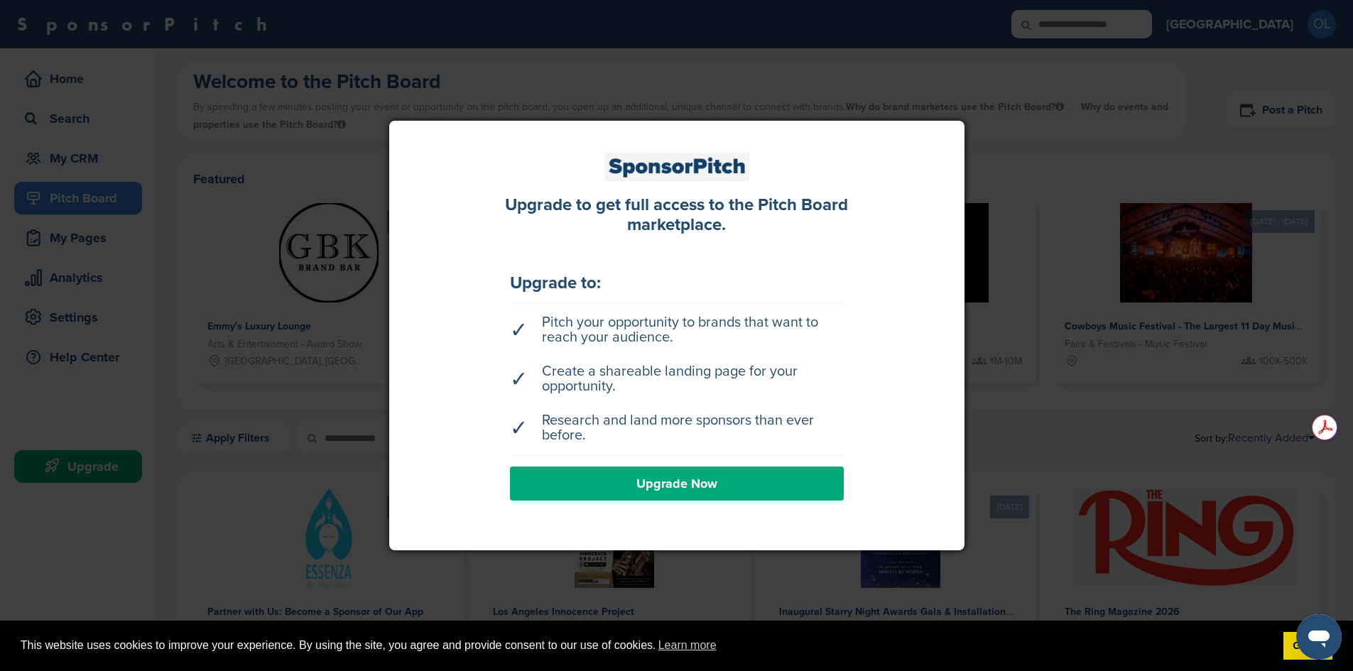
click at [717, 491] on link "Upgrade Now" at bounding box center [677, 484] width 334 height 34
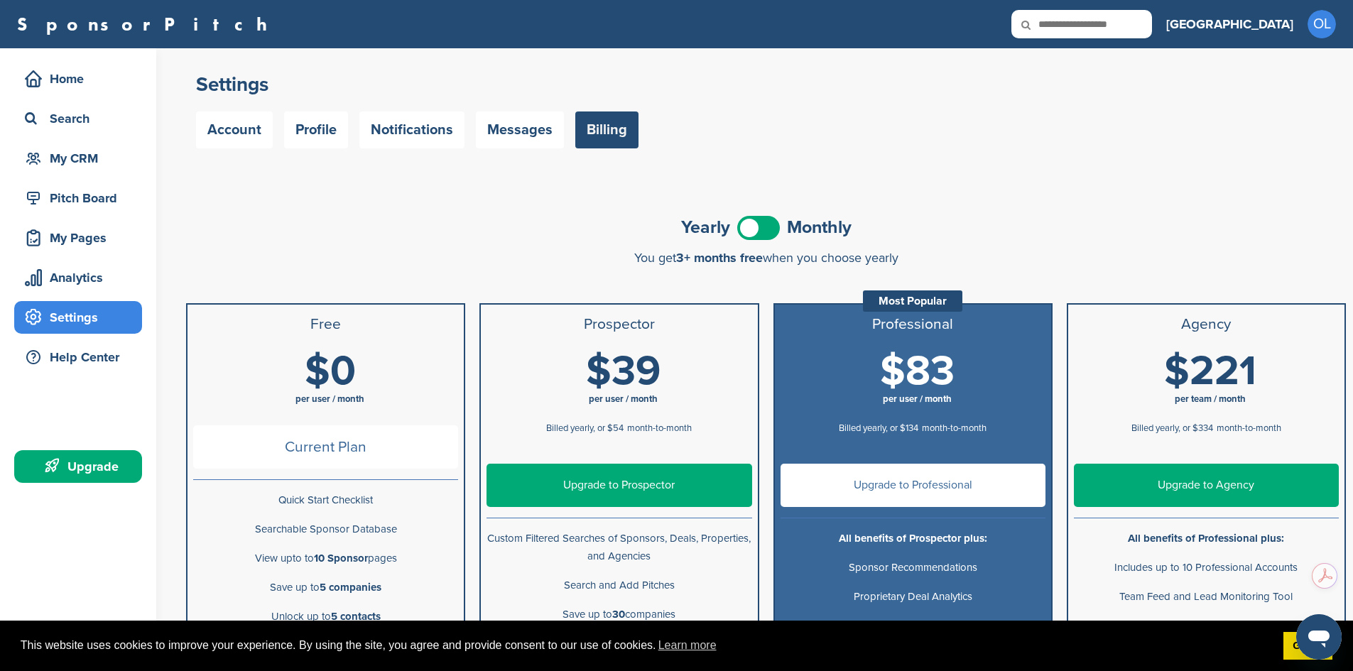
click at [927, 495] on link "Upgrade to Professional" at bounding box center [913, 485] width 265 height 43
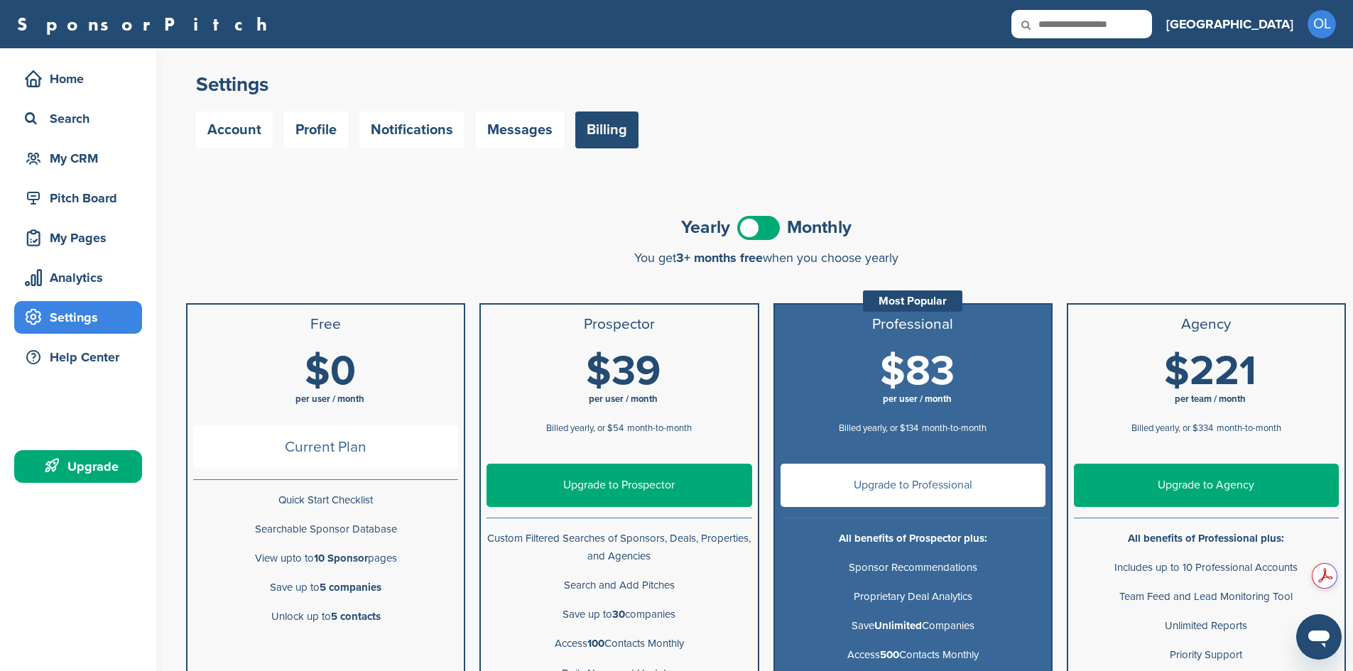
click at [762, 231] on span at bounding box center [758, 228] width 43 height 24
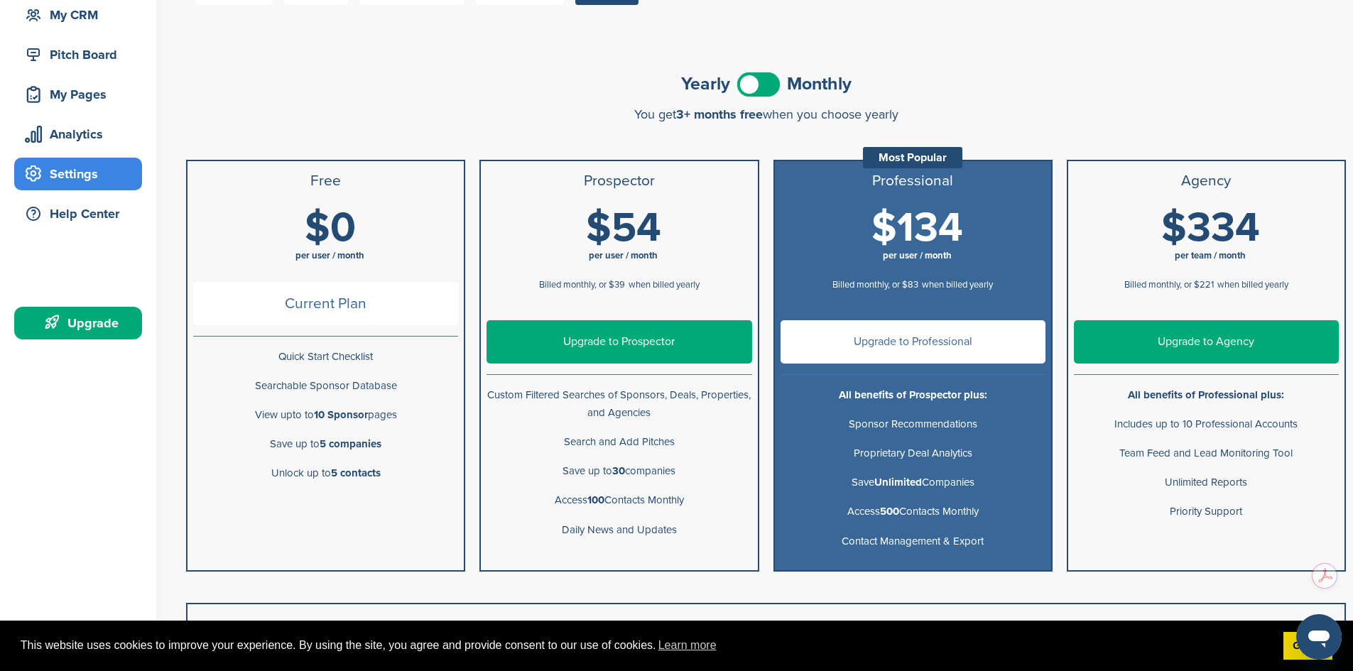
scroll to position [213, 0]
